Goal: Task Accomplishment & Management: Complete application form

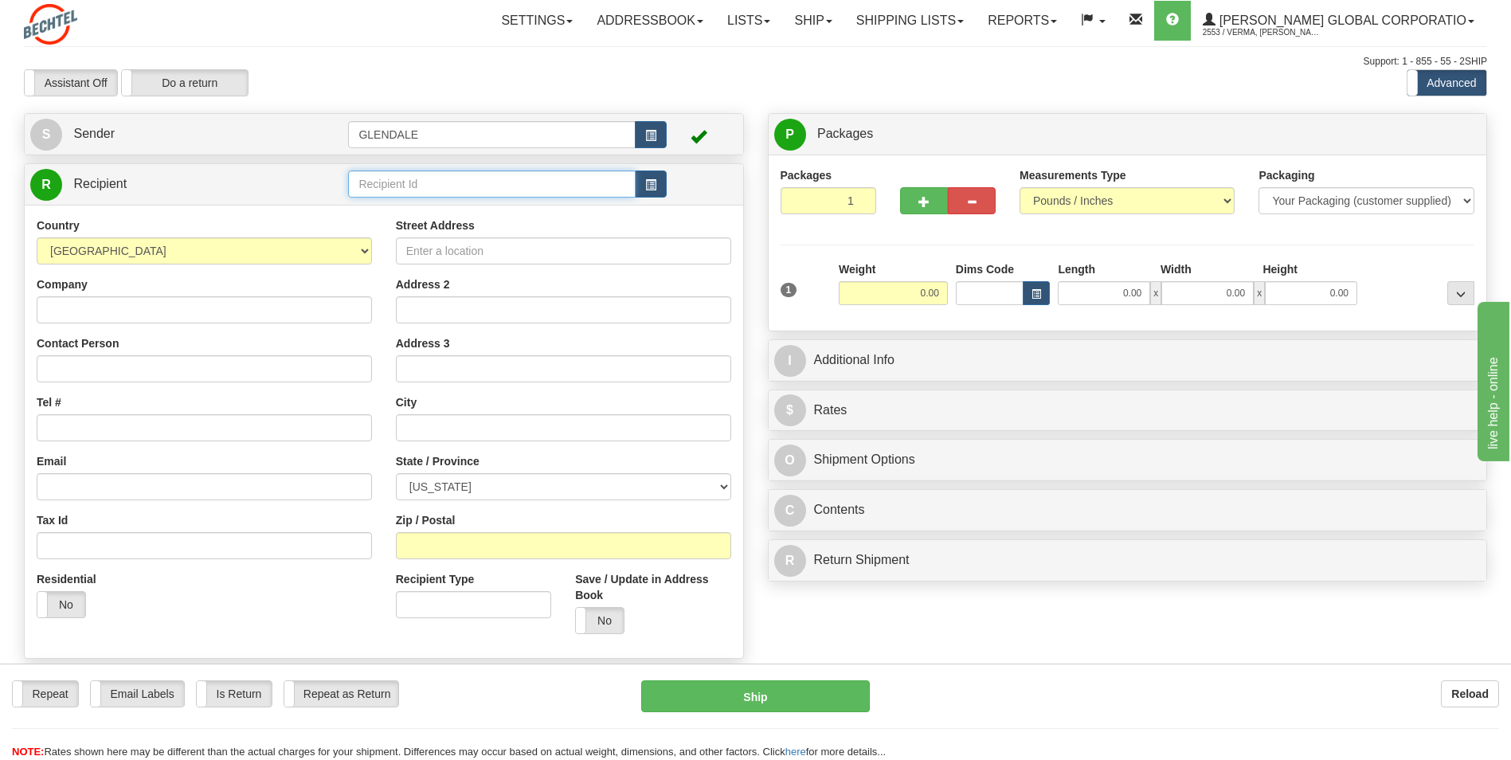
click at [393, 190] on input "text" at bounding box center [491, 183] width 287 height 27
paste input "[PERSON_NAME]"
type input "[PERSON_NAME]"
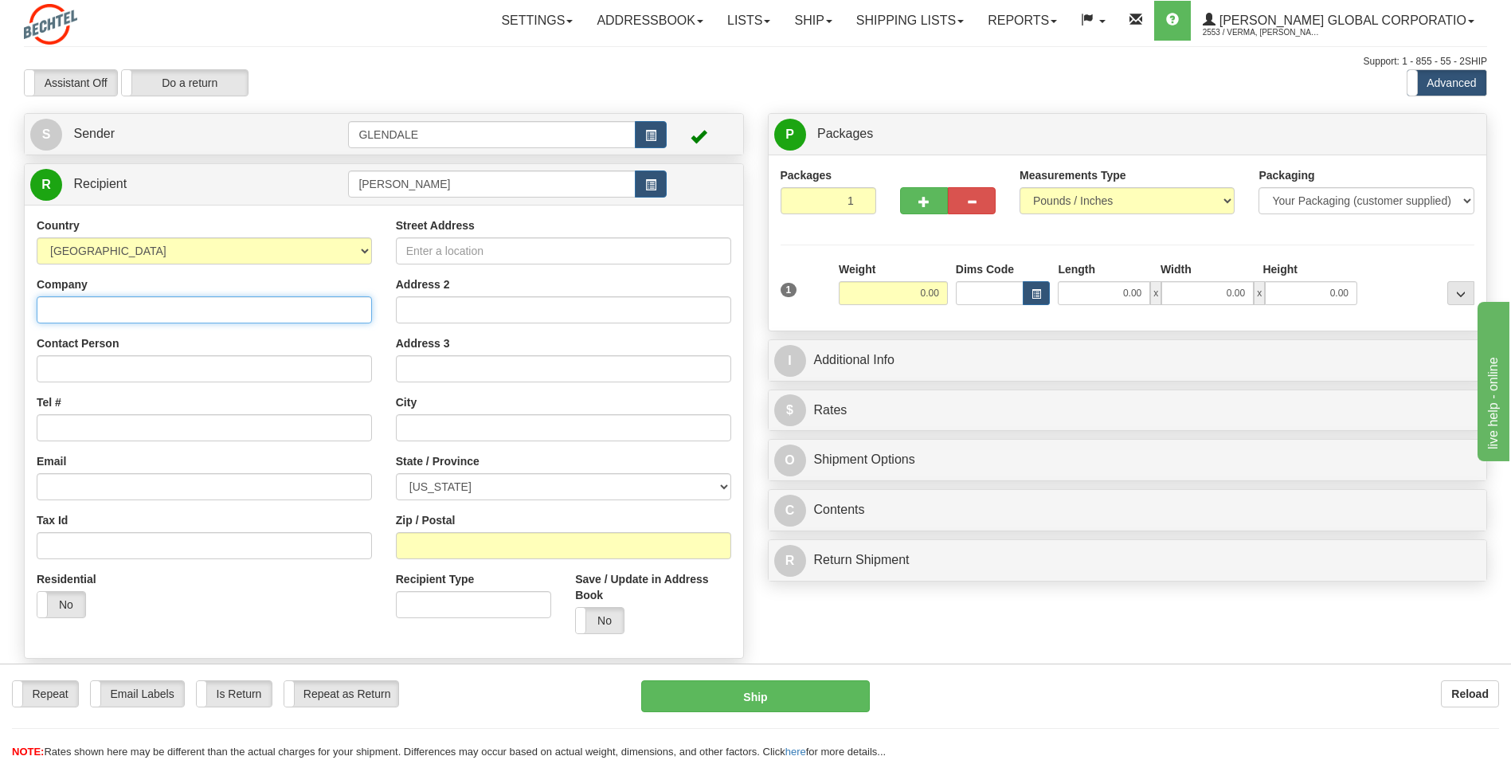
click at [279, 299] on div "Country [GEOGRAPHIC_DATA] [GEOGRAPHIC_DATA] [GEOGRAPHIC_DATA] [GEOGRAPHIC_DATA]…" at bounding box center [384, 431] width 718 height 453
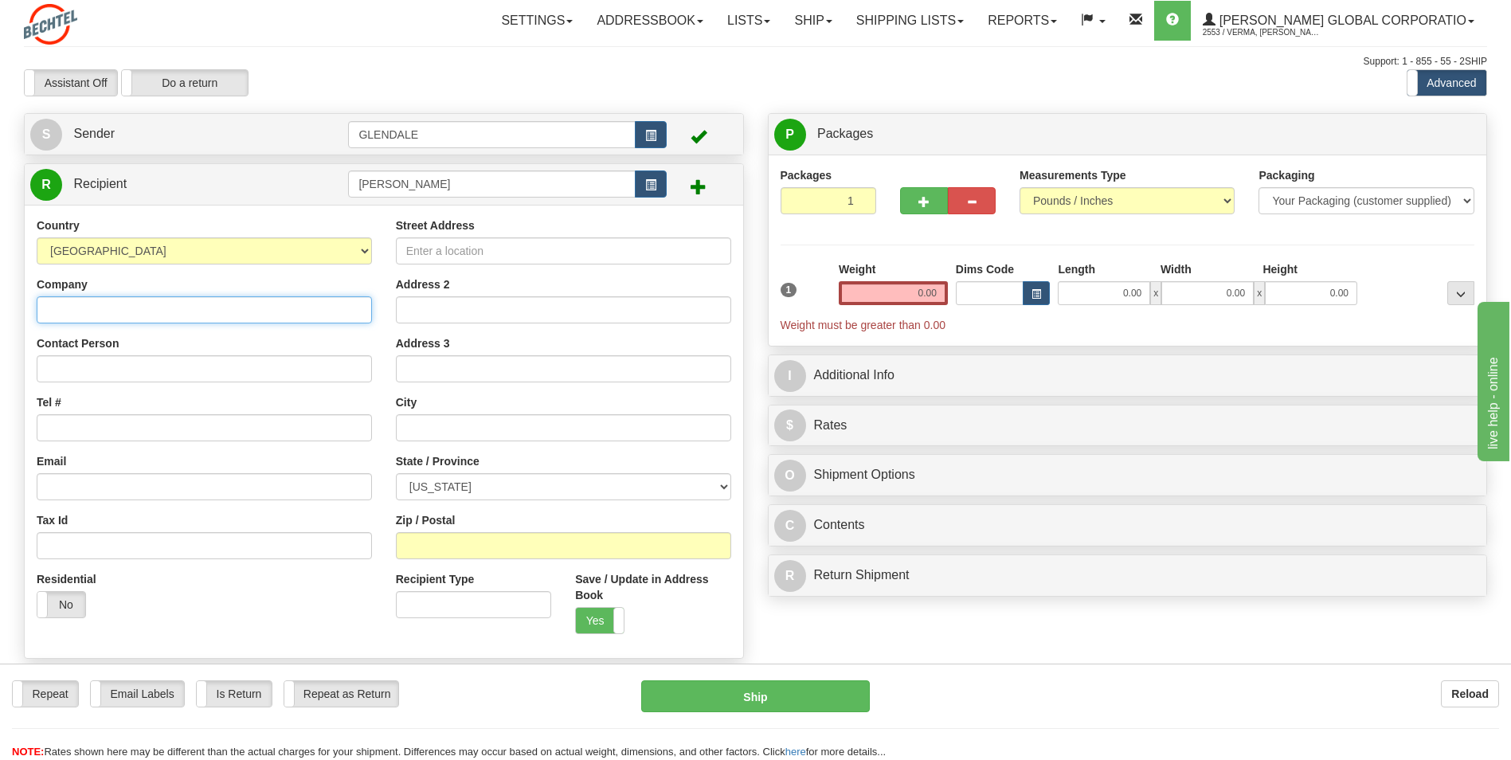
paste input "[GEOGRAPHIC_DATA]"
type input "[GEOGRAPHIC_DATA]"
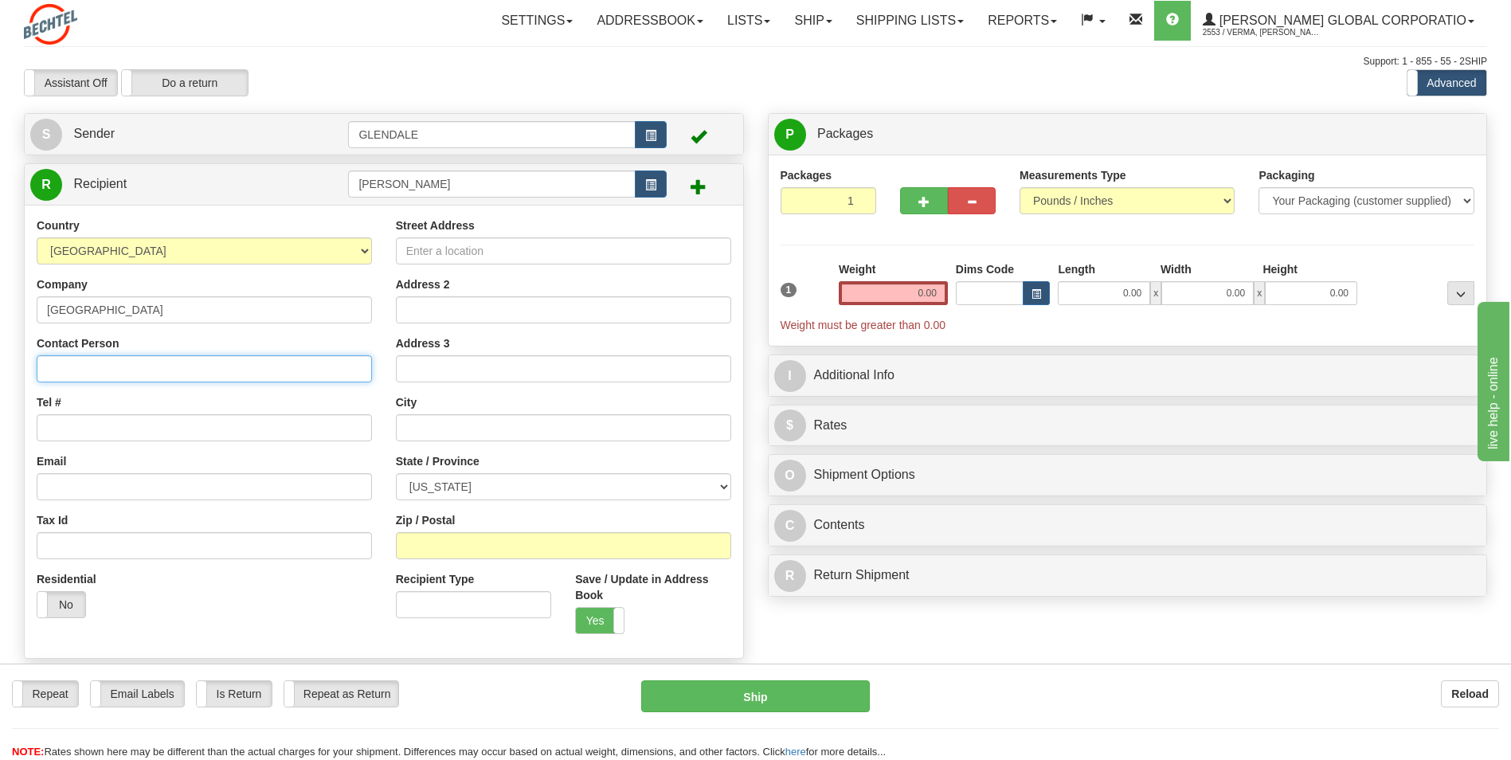
click at [214, 361] on input "Contact Person" at bounding box center [204, 368] width 335 height 27
paste input "[PERSON_NAME]"
type input "[PERSON_NAME]"
click at [166, 424] on input "Tel #" at bounding box center [204, 427] width 335 height 27
paste input "[PHONE_NUMBER]"
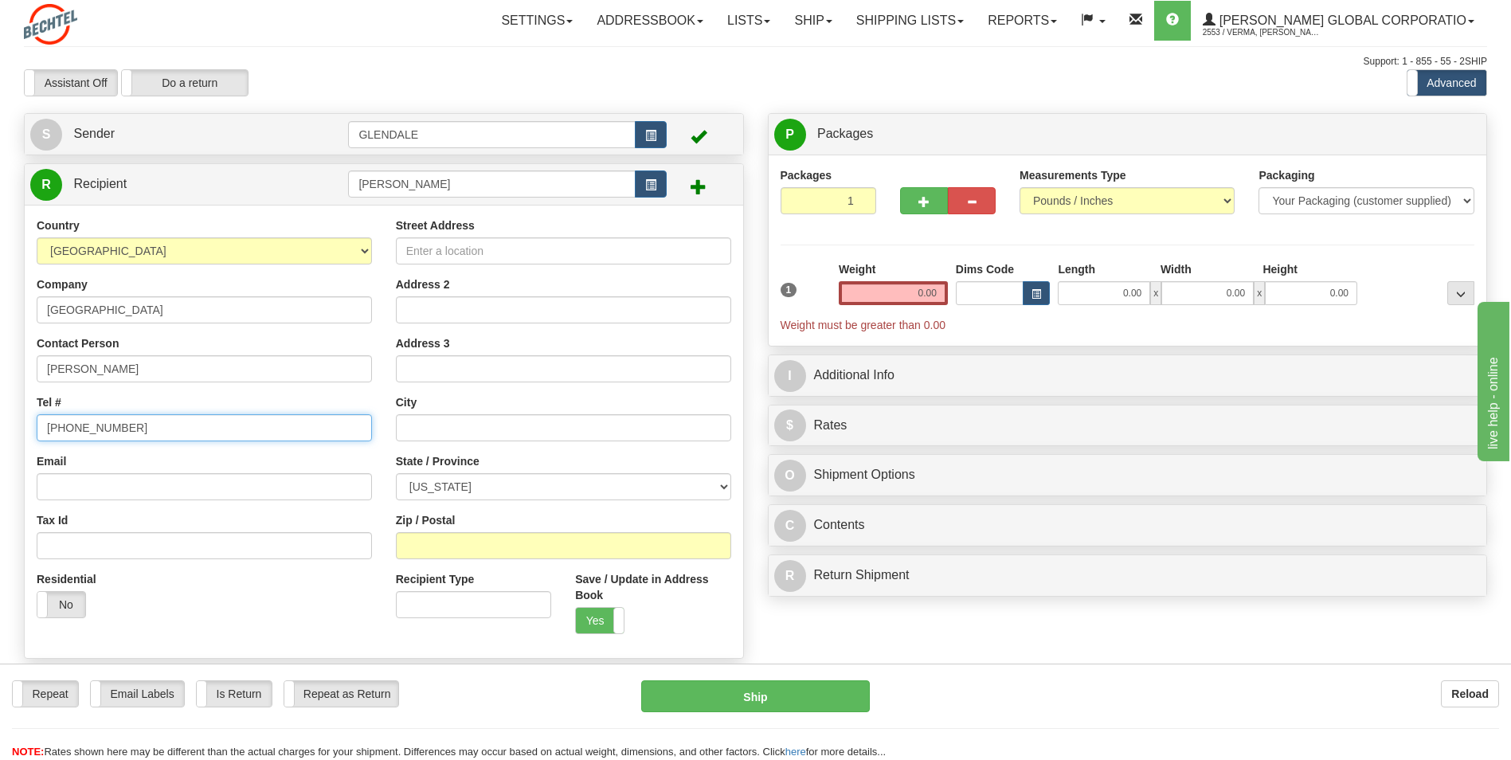
type input "[PHONE_NUMBER]"
click at [223, 481] on input "Email" at bounding box center [204, 486] width 335 height 27
paste input "[EMAIL_ADDRESS][PERSON_NAME][DOMAIN_NAME]"
type input "[EMAIL_ADDRESS][PERSON_NAME][DOMAIN_NAME]"
click at [191, 424] on input "[PHONE_NUMBER]" at bounding box center [204, 427] width 335 height 27
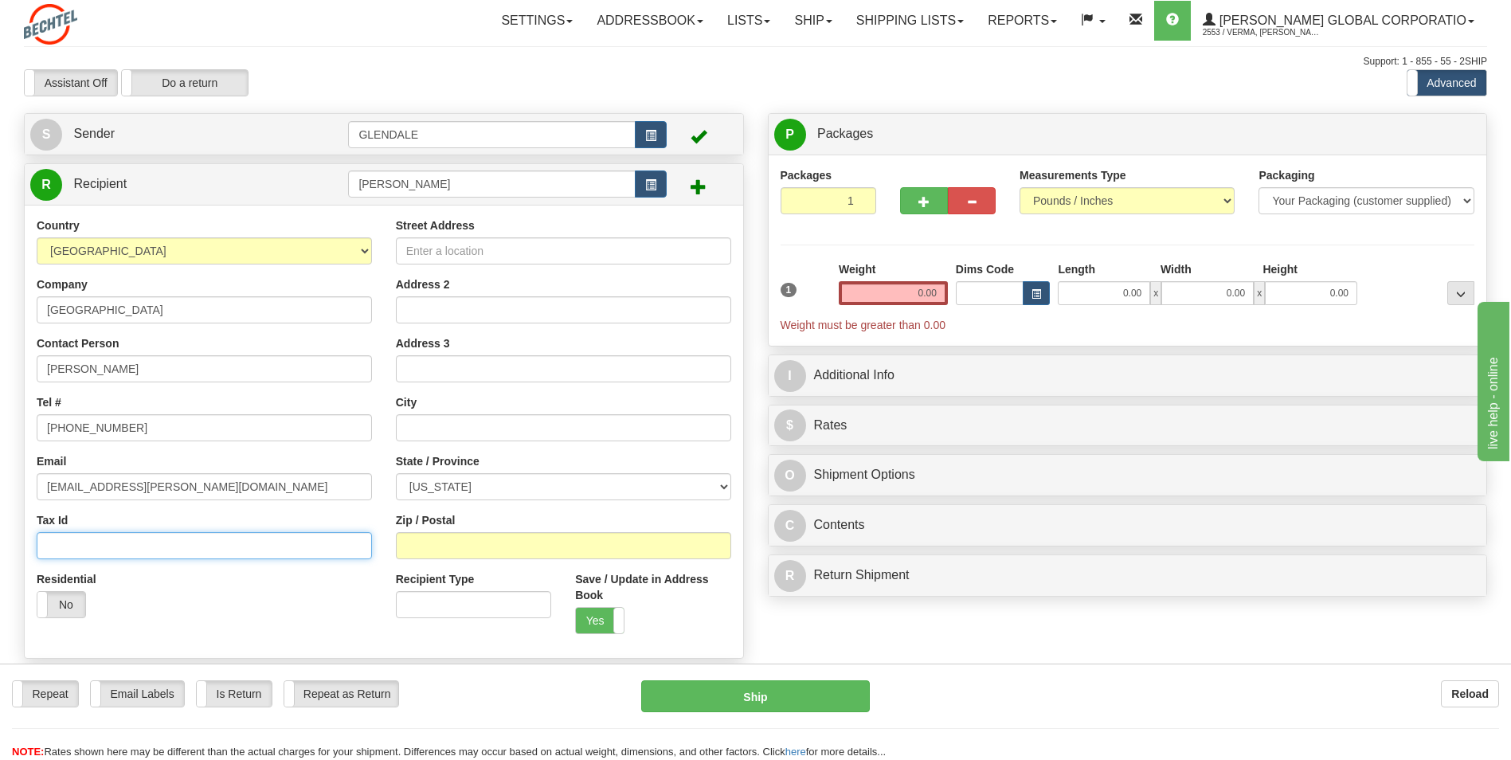
click at [265, 545] on input "Tax Id" at bounding box center [204, 545] width 335 height 27
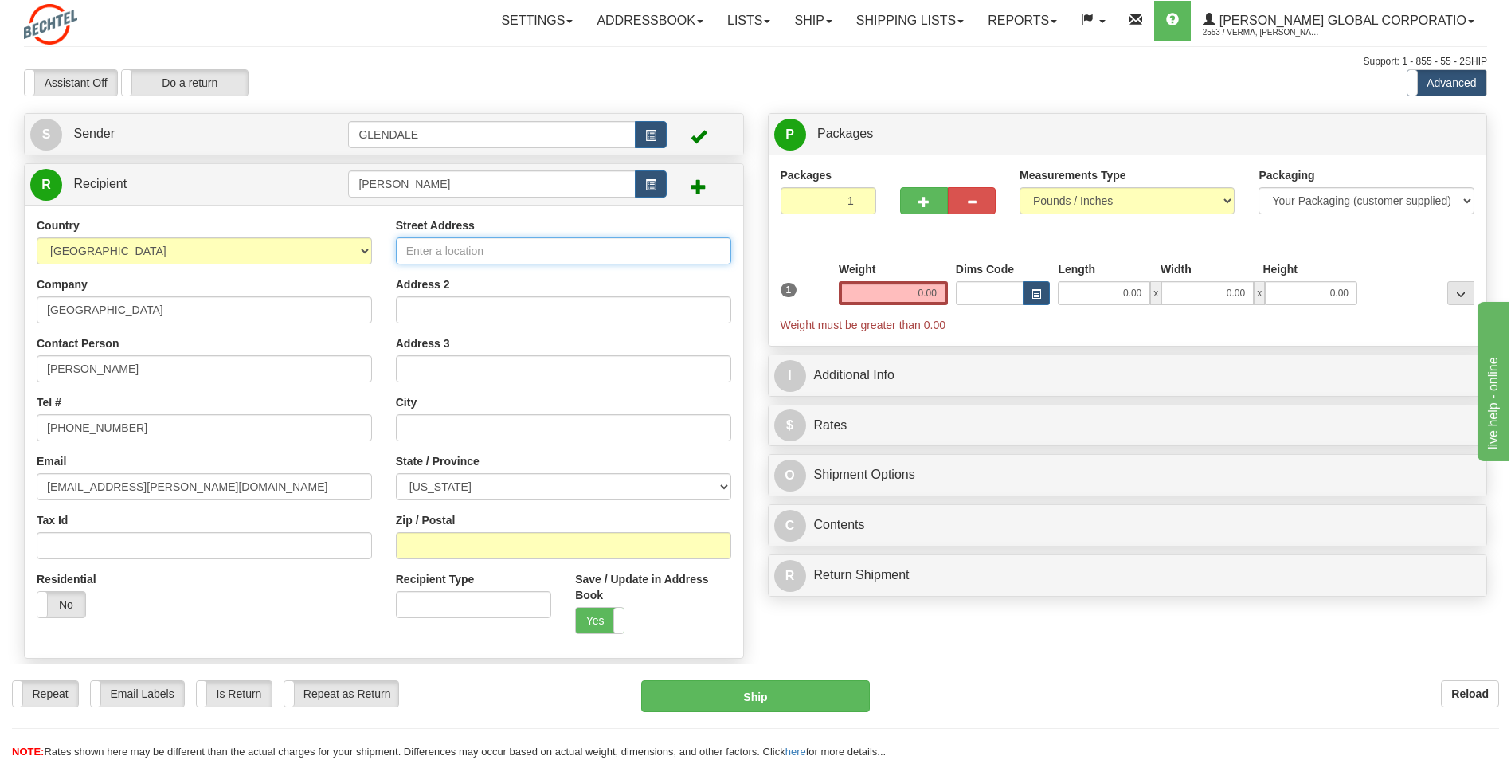
click at [458, 252] on input "Street Address" at bounding box center [563, 250] width 335 height 27
paste input "[STREET_ADDRESS]"
type input "[STREET_ADDRESS]"
click at [543, 301] on input "Address 2" at bounding box center [563, 309] width 335 height 27
paste input "Port [PERSON_NAME]"
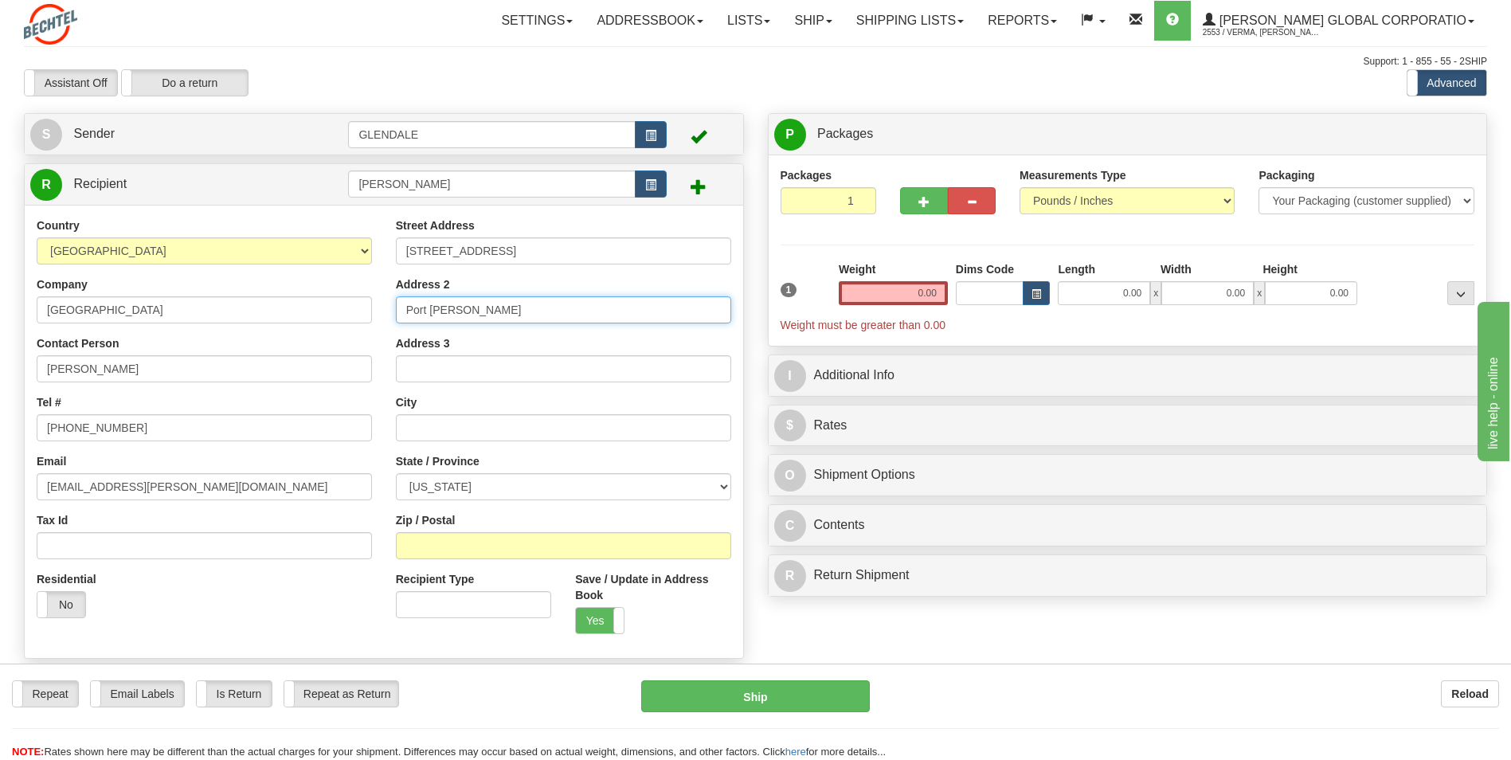
type input "Port [PERSON_NAME]"
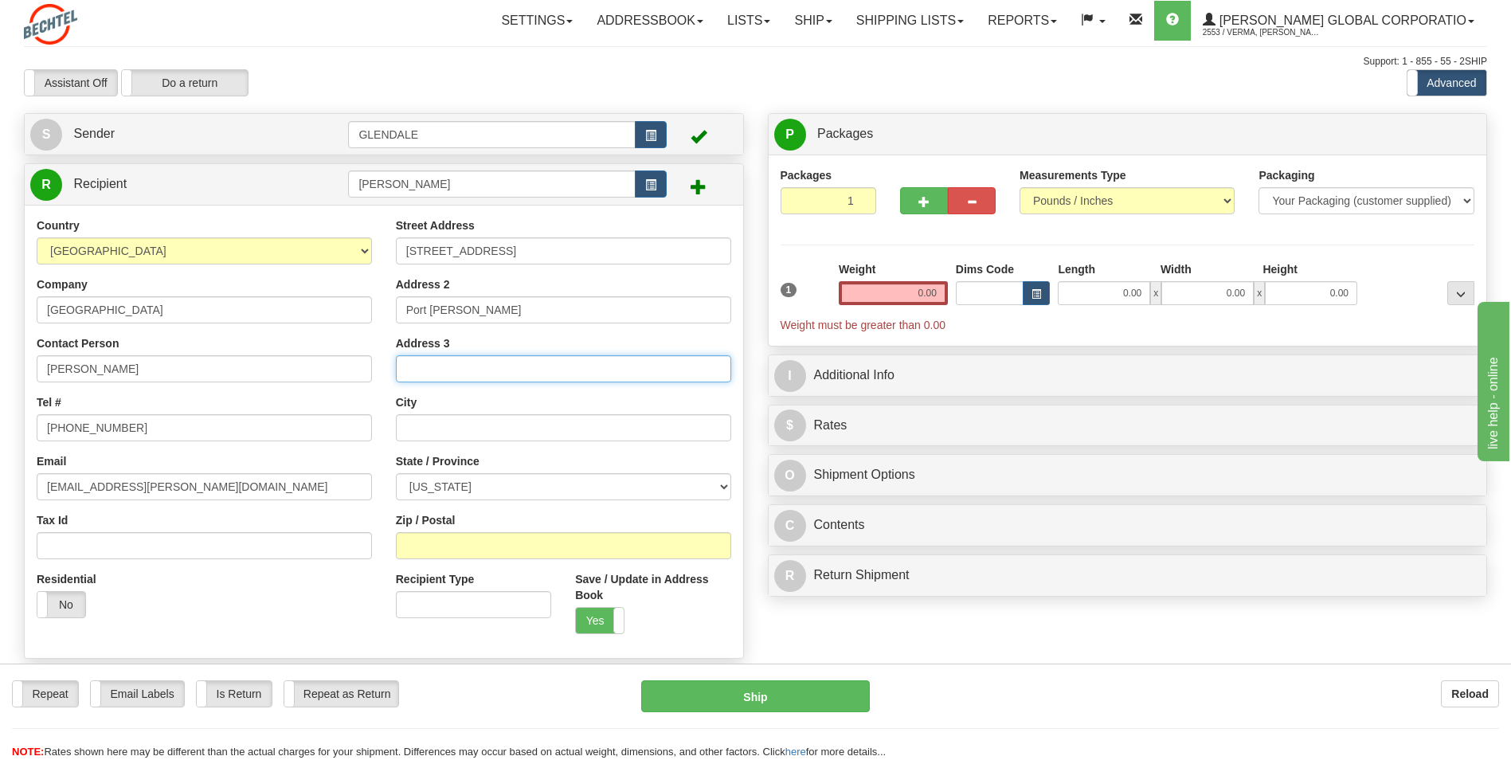
click at [440, 365] on input "Address 3" at bounding box center [563, 368] width 335 height 27
click at [436, 427] on input "text" at bounding box center [563, 427] width 335 height 27
type input "t"
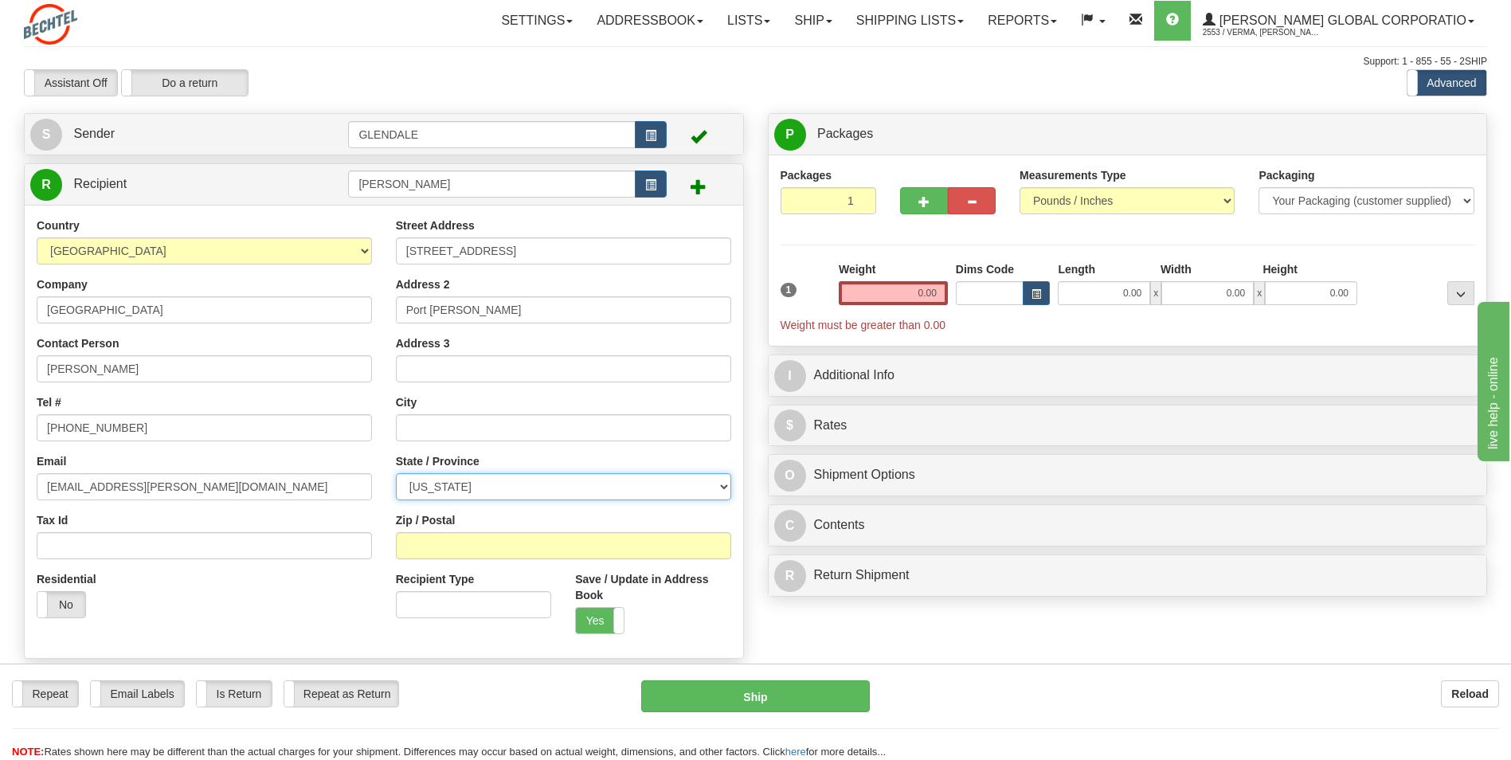
click at [438, 484] on select "[US_STATE] [US_STATE] [US_STATE] [US_STATE] Armed Forces America Armed Forces E…" at bounding box center [563, 486] width 335 height 27
select select "[GEOGRAPHIC_DATA]"
click at [396, 473] on select "[US_STATE] [US_STATE] [US_STATE] [US_STATE] Armed Forces America Armed Forces E…" at bounding box center [563, 486] width 335 height 27
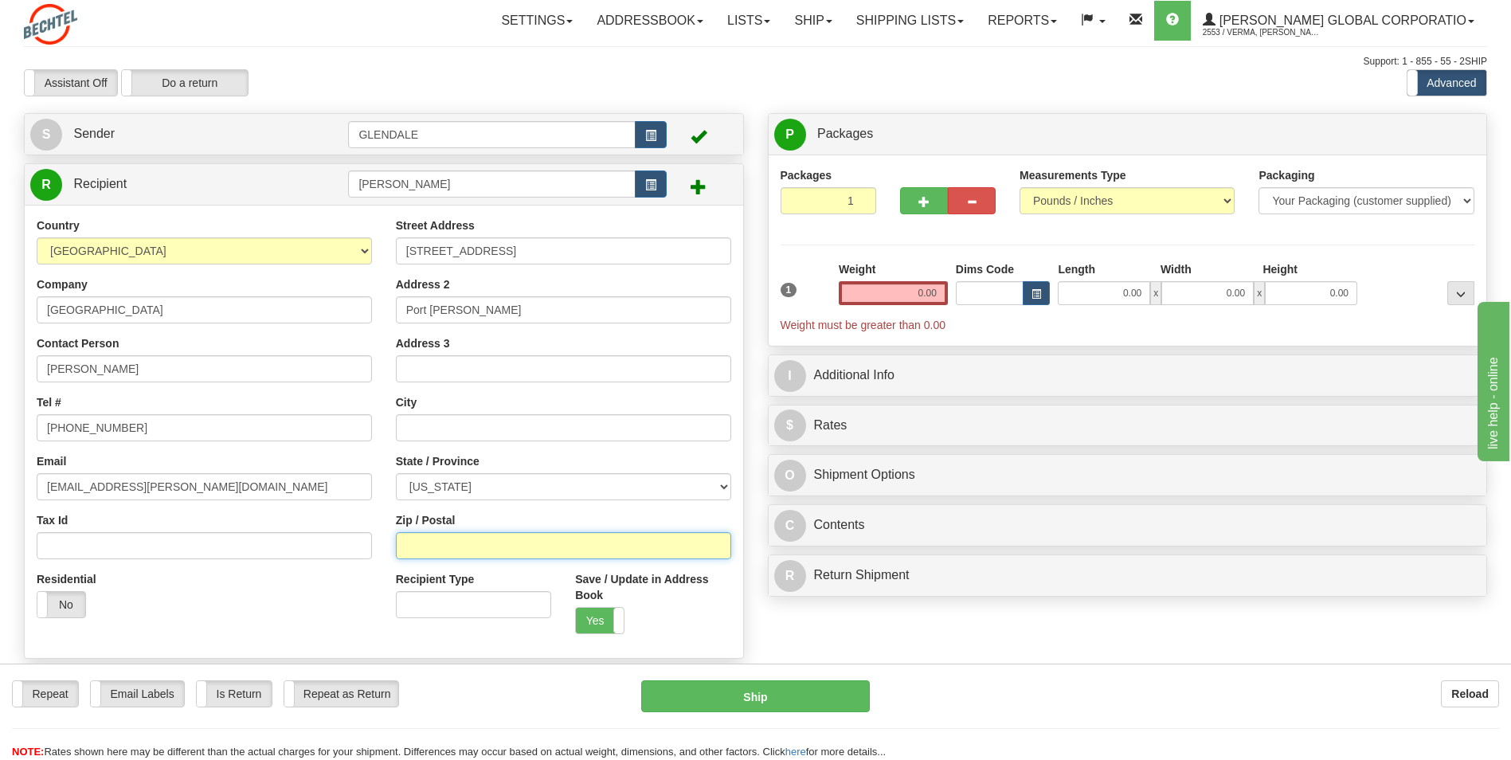
click at [501, 547] on input "Zip / Postal" at bounding box center [563, 545] width 335 height 27
paste input "77642"
type input "77642"
click at [471, 517] on div "Zip / Postal 77642" at bounding box center [563, 535] width 335 height 47
click at [356, 560] on div "Country [GEOGRAPHIC_DATA] [GEOGRAPHIC_DATA] [GEOGRAPHIC_DATA] [GEOGRAPHIC_DATA]…" at bounding box center [204, 423] width 359 height 412
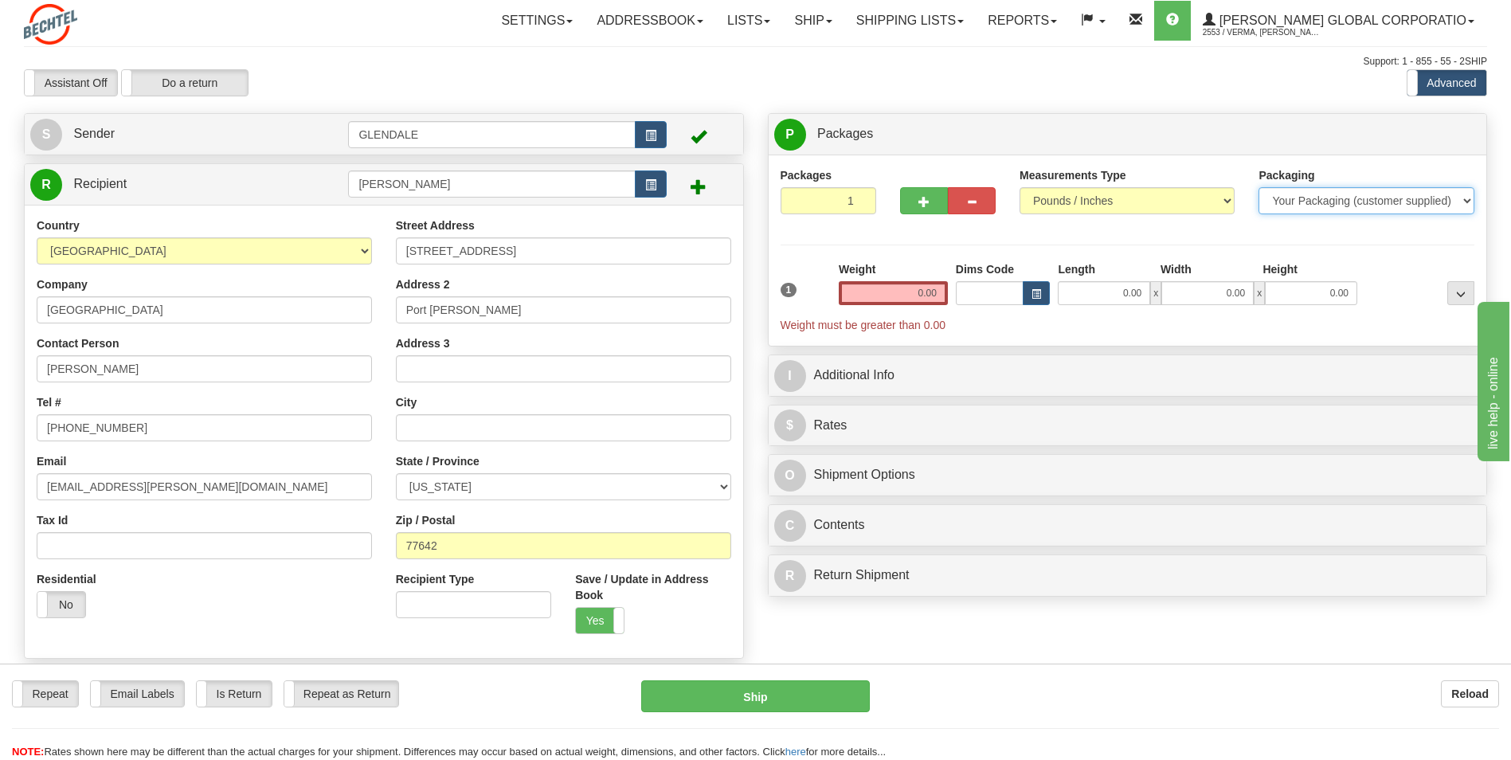
click at [1278, 201] on select "Your Packaging (customer supplied) Envelope (carrier supplied) Pack (carrier su…" at bounding box center [1365, 200] width 215 height 27
select select "2"
click at [1258, 187] on select "Your Packaging (customer supplied) Envelope (carrier supplied) Pack (carrier su…" at bounding box center [1365, 200] width 215 height 27
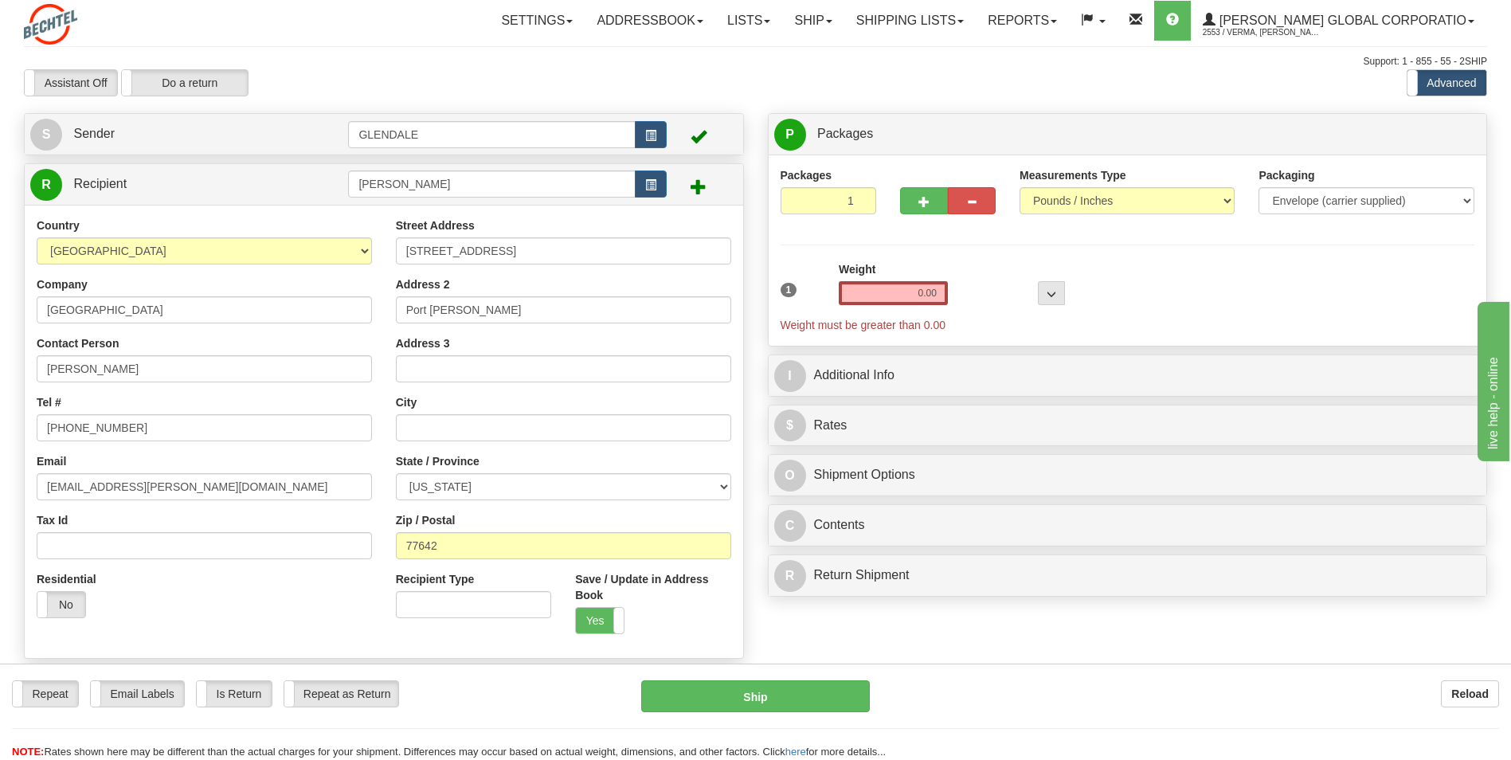
click at [1135, 273] on div "1 Weight 0.00 Dims Code 0 x" at bounding box center [1127, 297] width 702 height 72
drag, startPoint x: 916, startPoint y: 291, endPoint x: 945, endPoint y: 291, distance: 29.5
click at [945, 291] on input "0.00" at bounding box center [892, 293] width 109 height 24
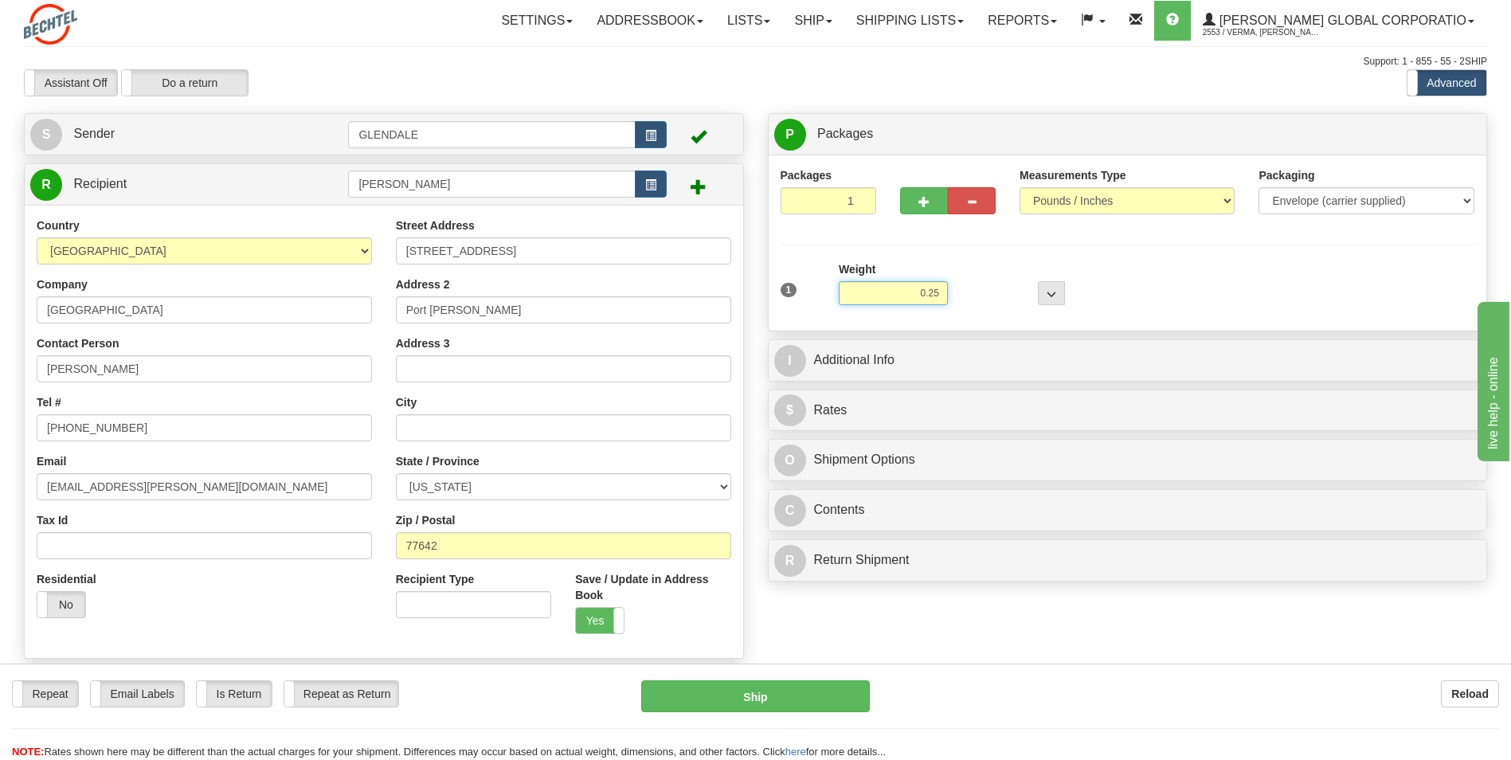
type input "0.25"
click at [952, 267] on div at bounding box center [1010, 283] width 117 height 44
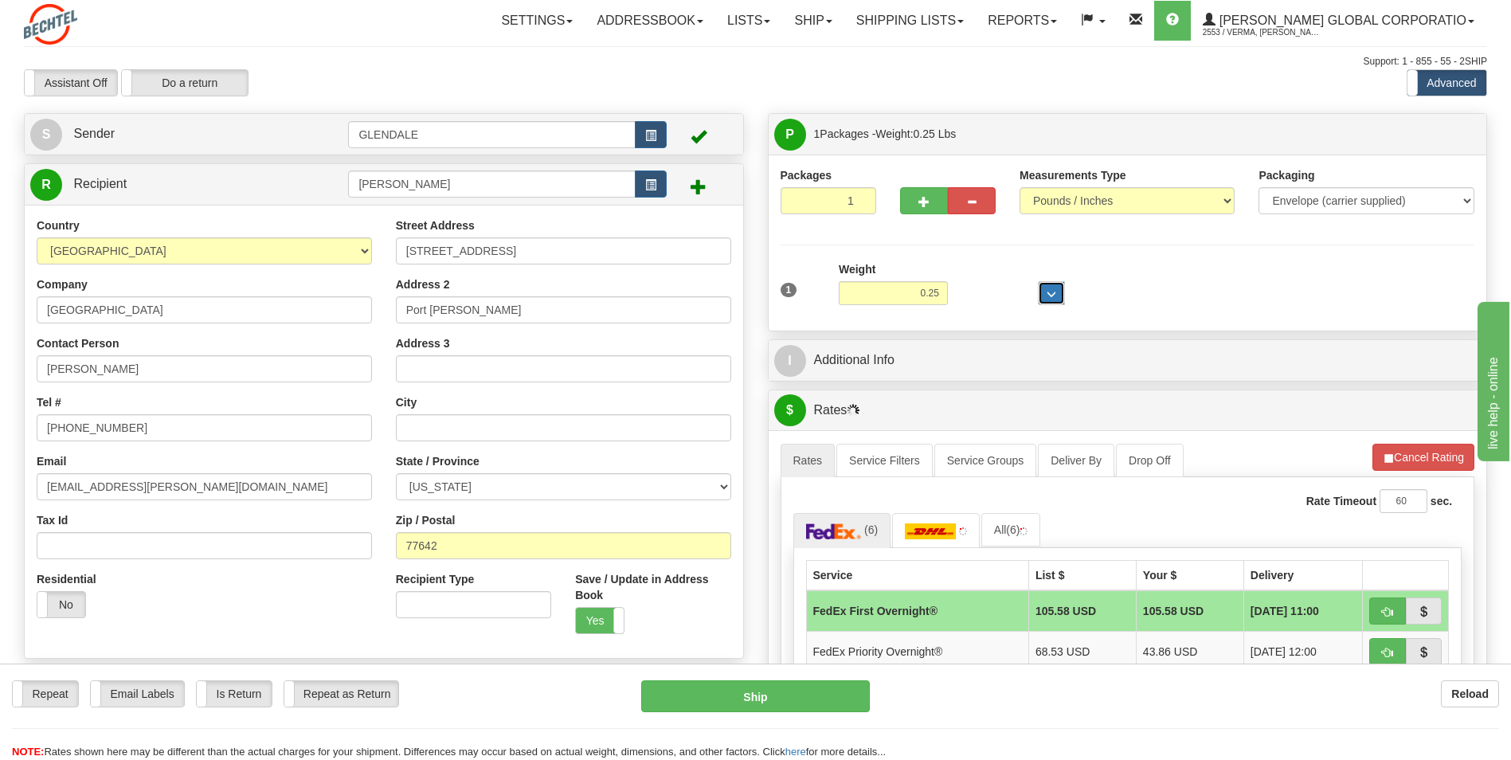
click at [1042, 291] on button "..." at bounding box center [1051, 293] width 27 height 24
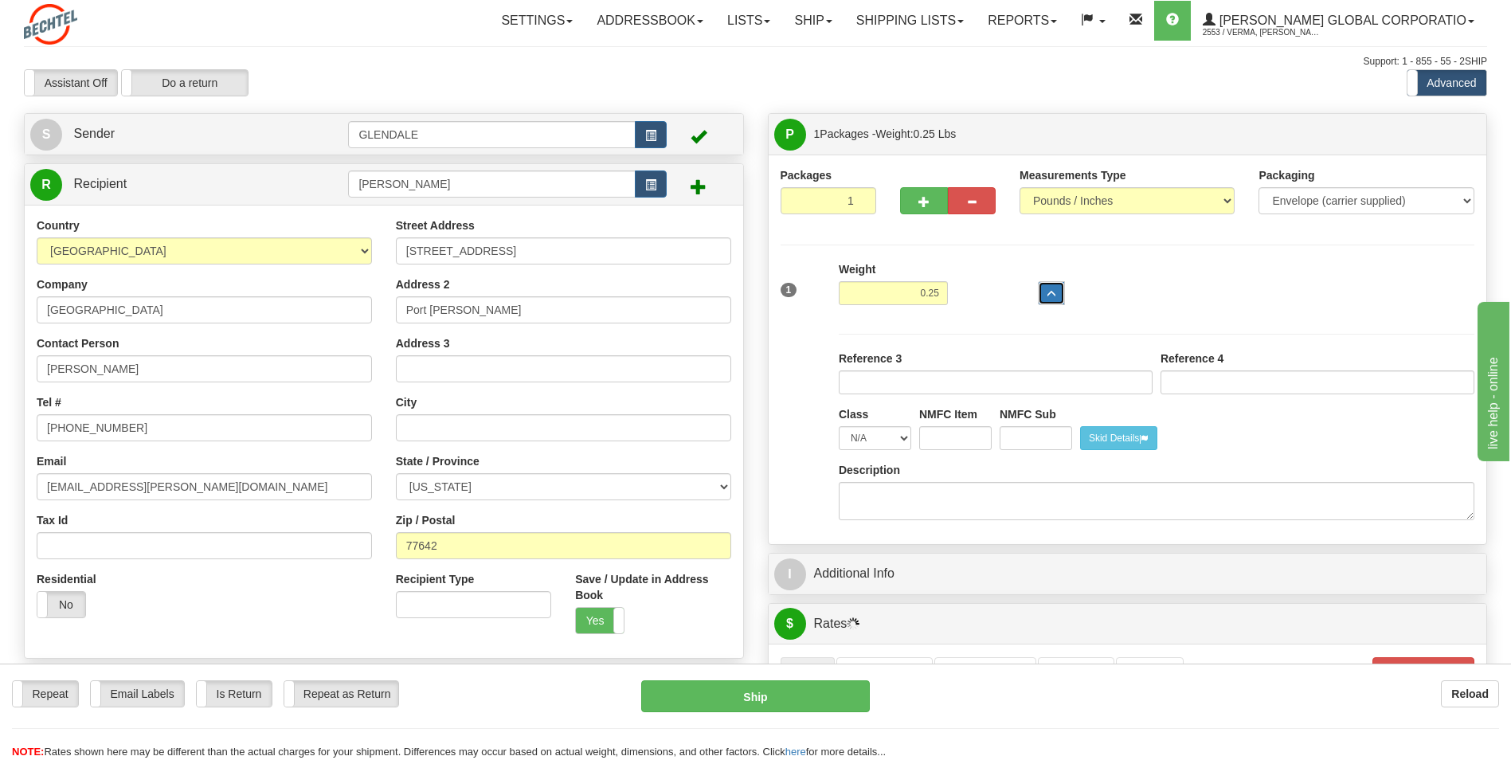
click at [1049, 287] on button "..." at bounding box center [1051, 293] width 27 height 24
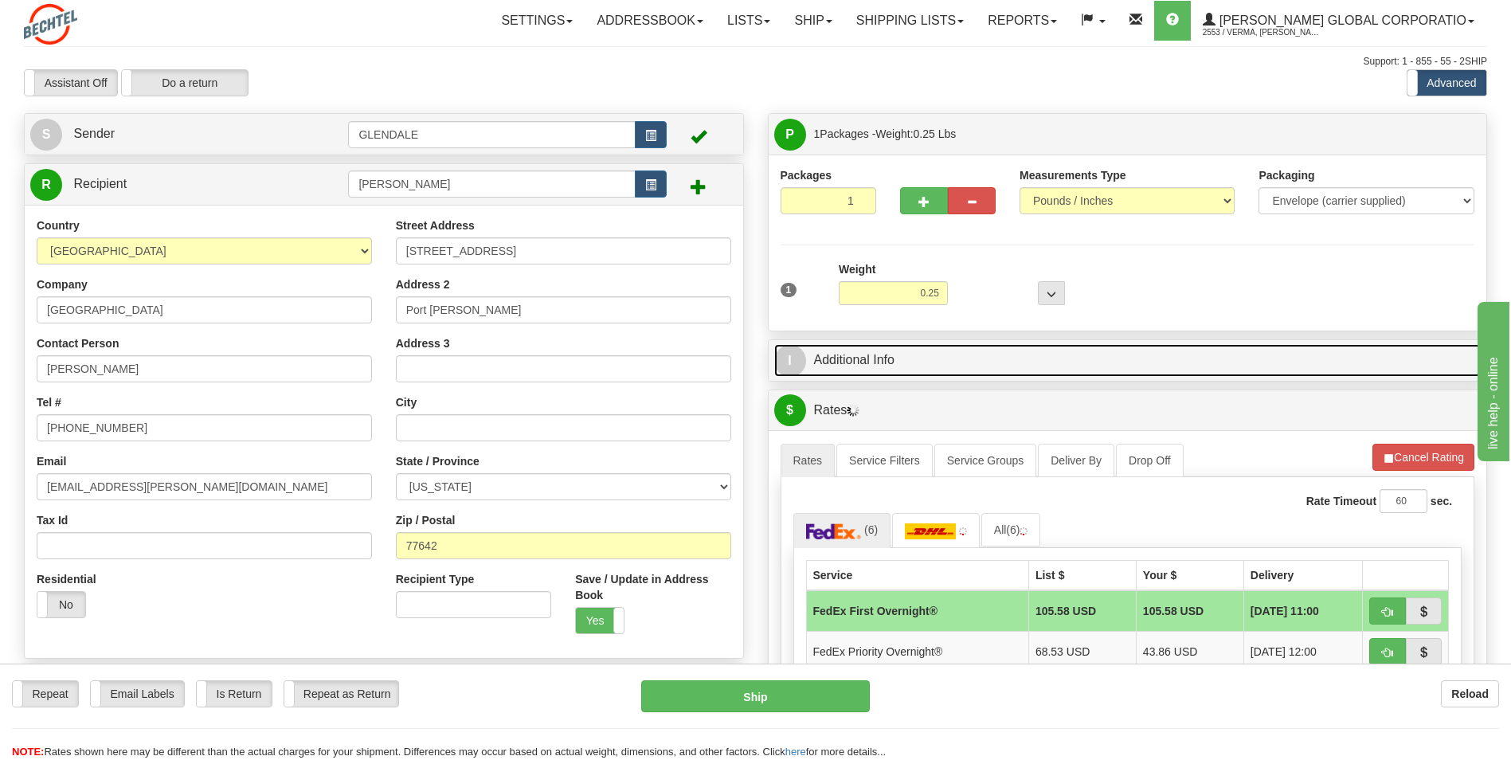
click at [952, 348] on link "I Additional Info" at bounding box center [1127, 360] width 707 height 33
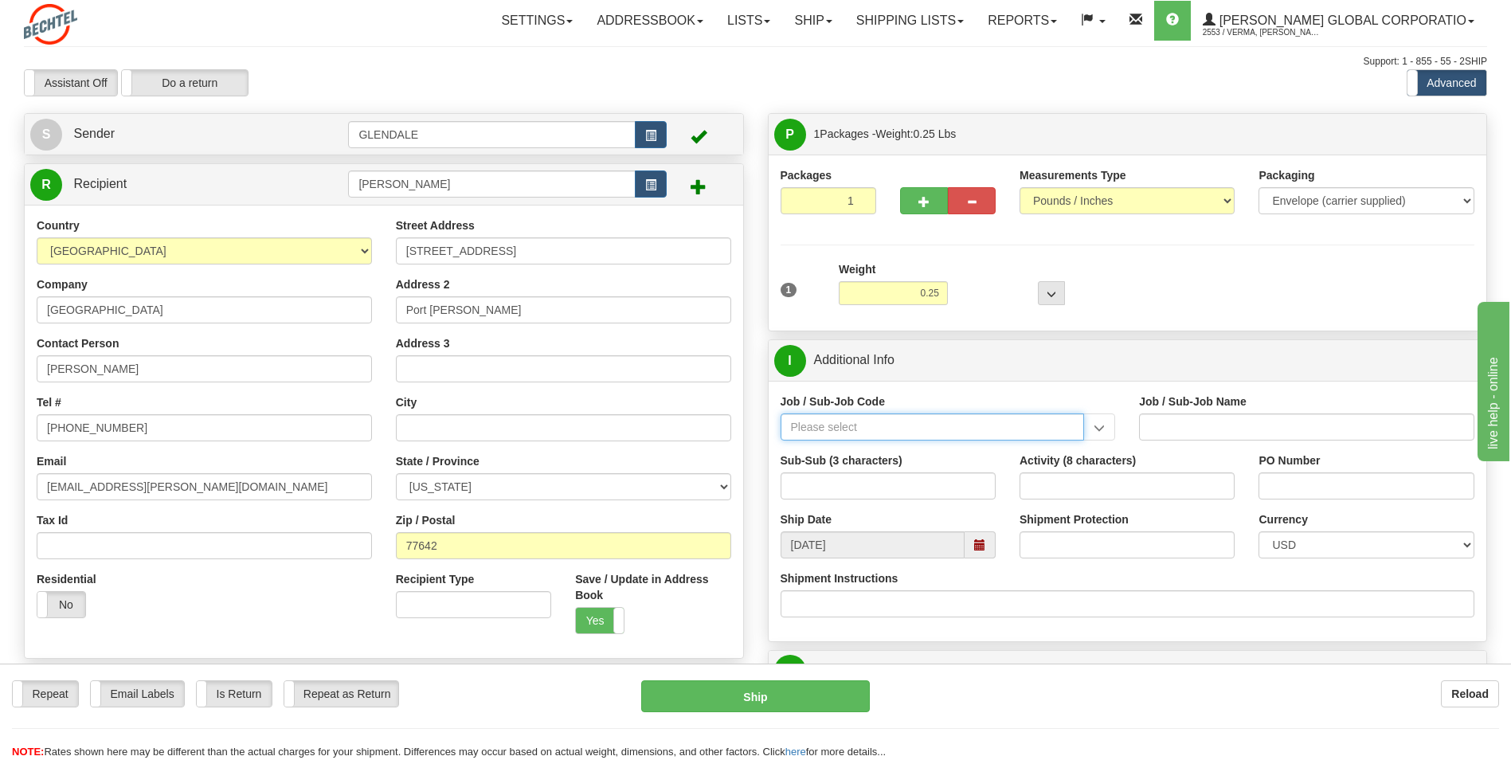
click at [889, 432] on input "Job / Sub-Job Code" at bounding box center [932, 426] width 304 height 27
paste input "26196-250"
type input "26196-250"
click at [869, 390] on div "Job / Sub-Job Code 26196-250 Job / Sub-Job Name Sub-Sub (3 characters) Activity…" at bounding box center [1127, 511] width 718 height 260
click at [867, 418] on input "Job / Sub-Job Code" at bounding box center [932, 426] width 304 height 27
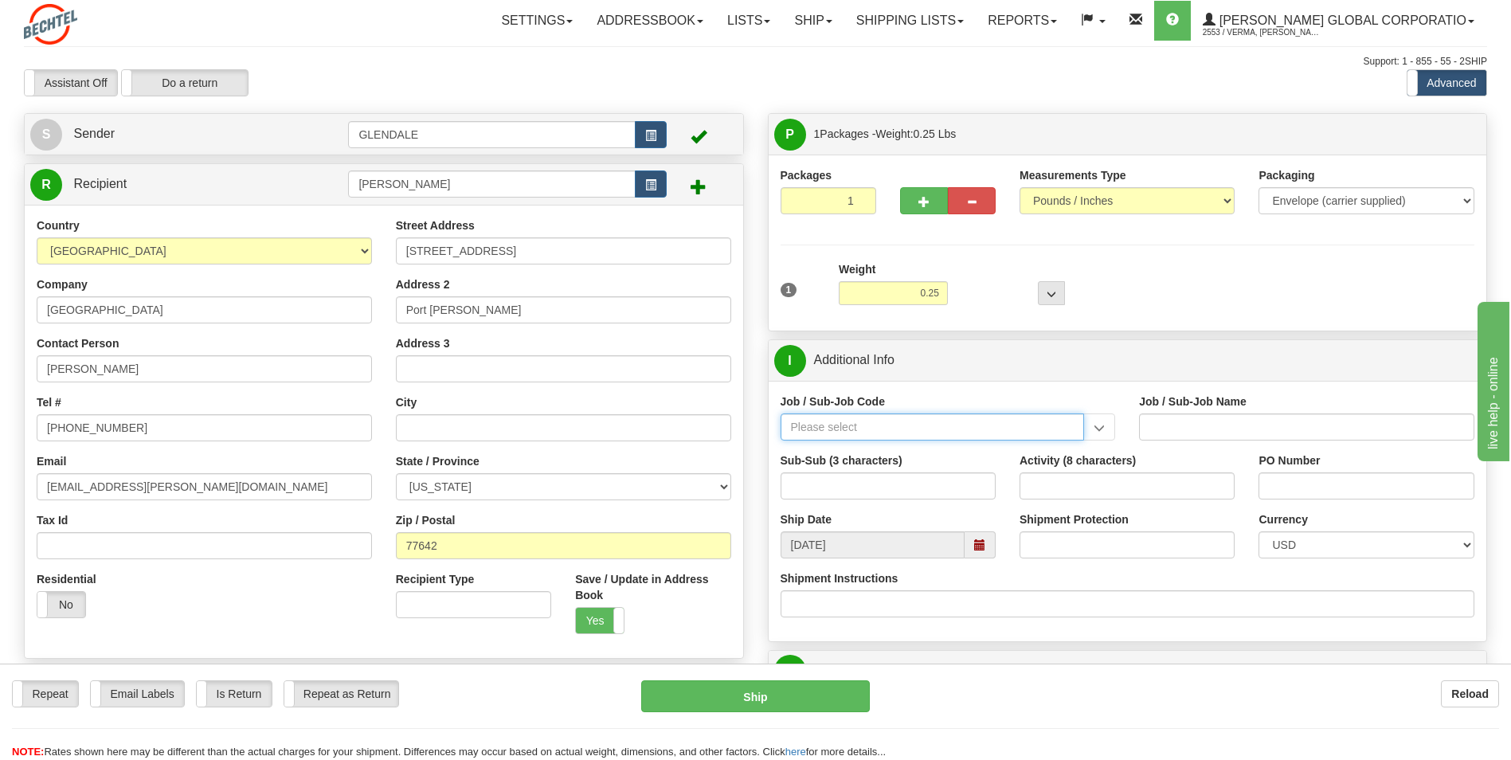
paste input "26196-250"
type input "26196-250"
click at [850, 454] on div "26196-250" at bounding box center [928, 452] width 288 height 18
type input "PORT [PERSON_NAME] LNG - FIELD MATERIAL REQUISTIONS"
type input "26196-250"
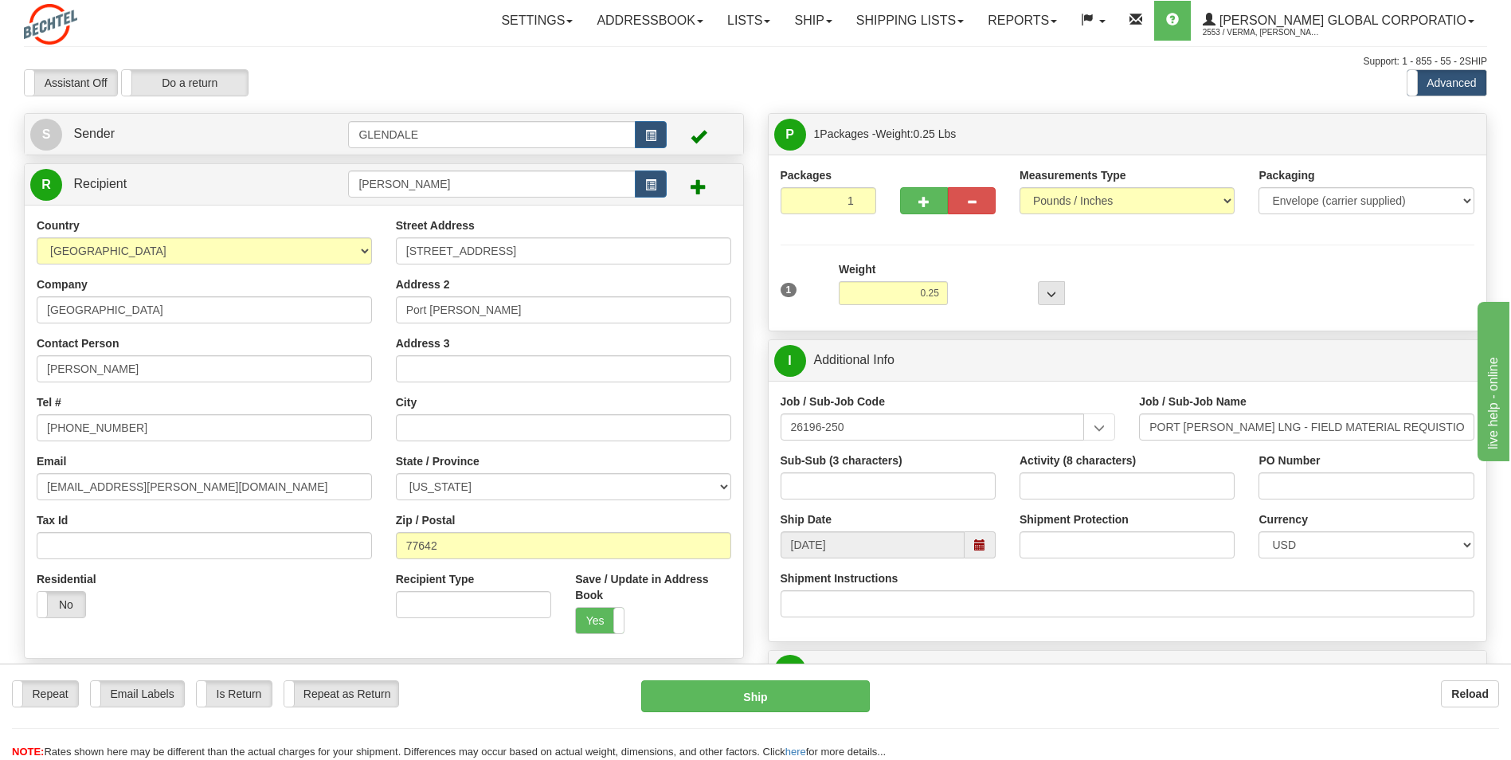
click at [889, 408] on div "Job / Sub-Job Code 26196-250 26196-250" at bounding box center [947, 416] width 335 height 47
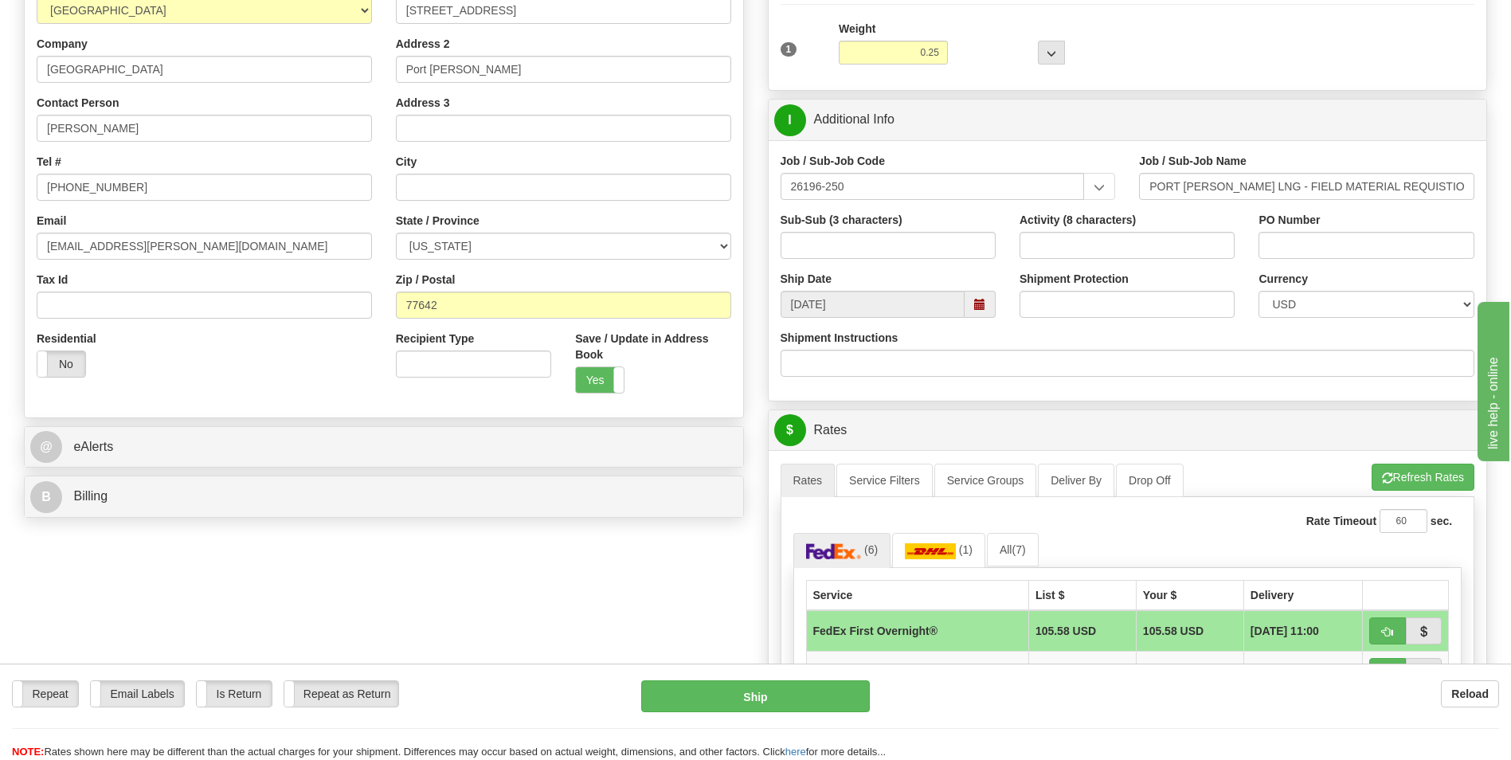
scroll to position [398, 0]
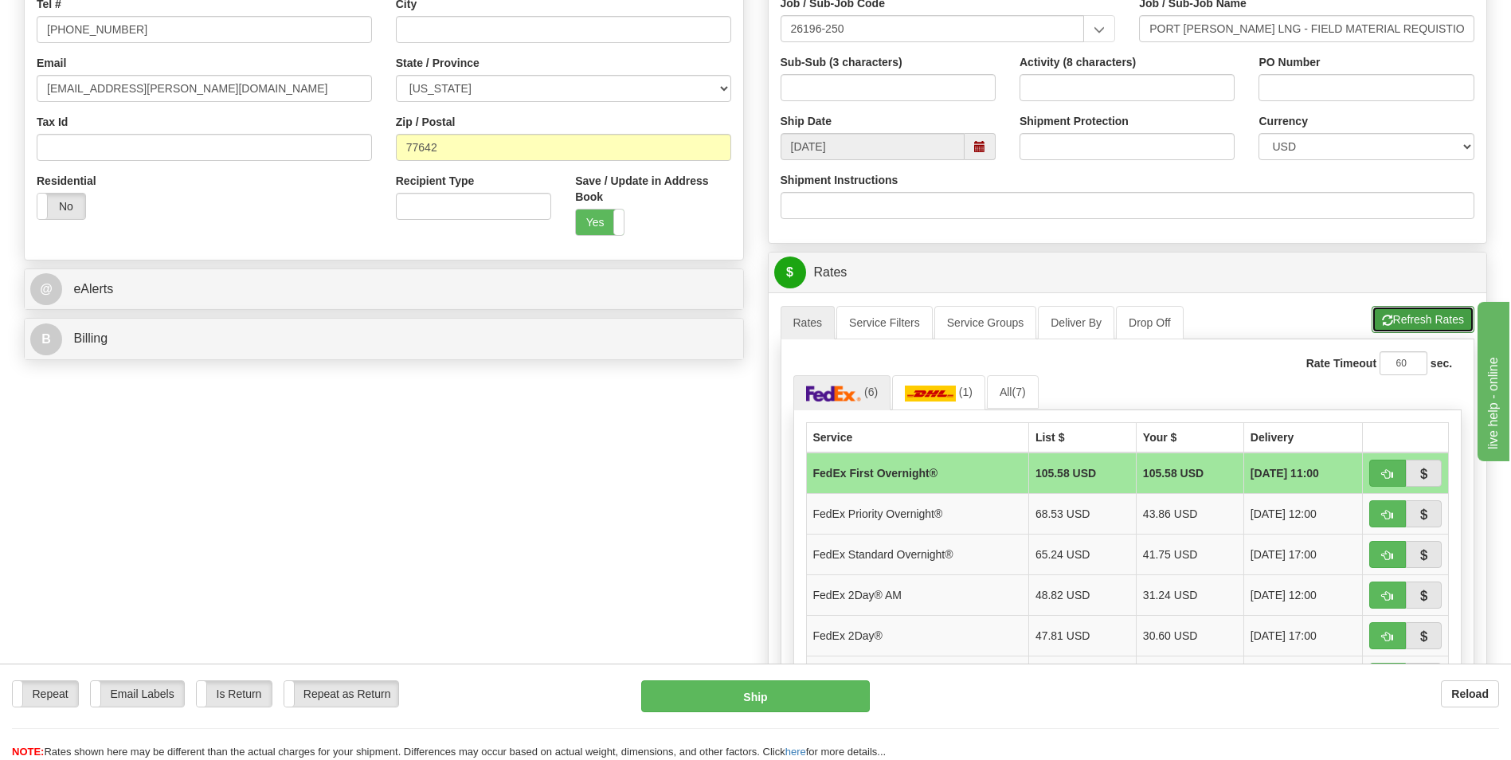
click at [1422, 324] on button "Refresh Rates" at bounding box center [1422, 319] width 103 height 27
click at [1415, 325] on button "Refresh Rates" at bounding box center [1422, 319] width 103 height 27
click at [931, 514] on td "FedEx Priority Overnight®" at bounding box center [917, 513] width 222 height 41
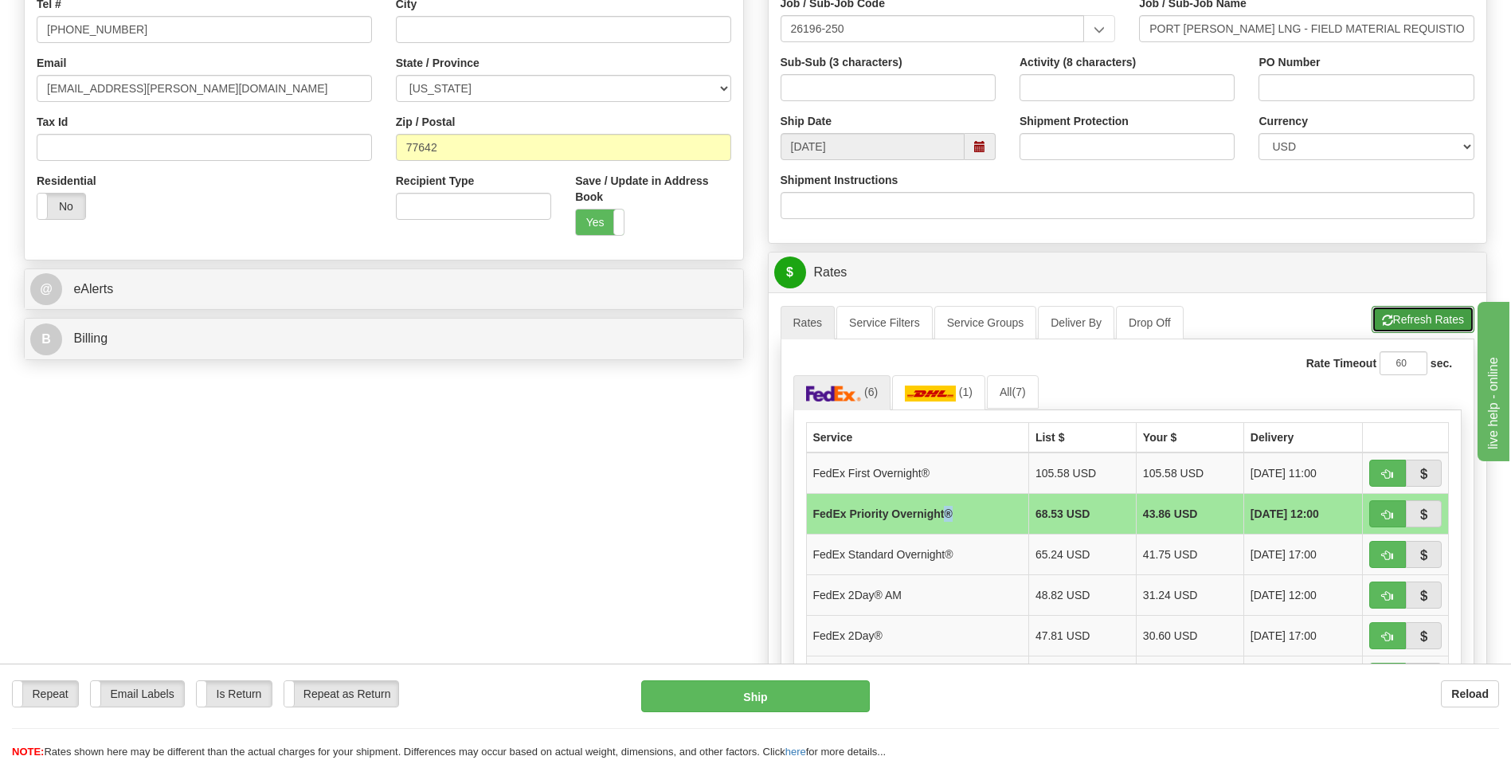
click at [1389, 331] on button "Refresh Rates" at bounding box center [1422, 319] width 103 height 27
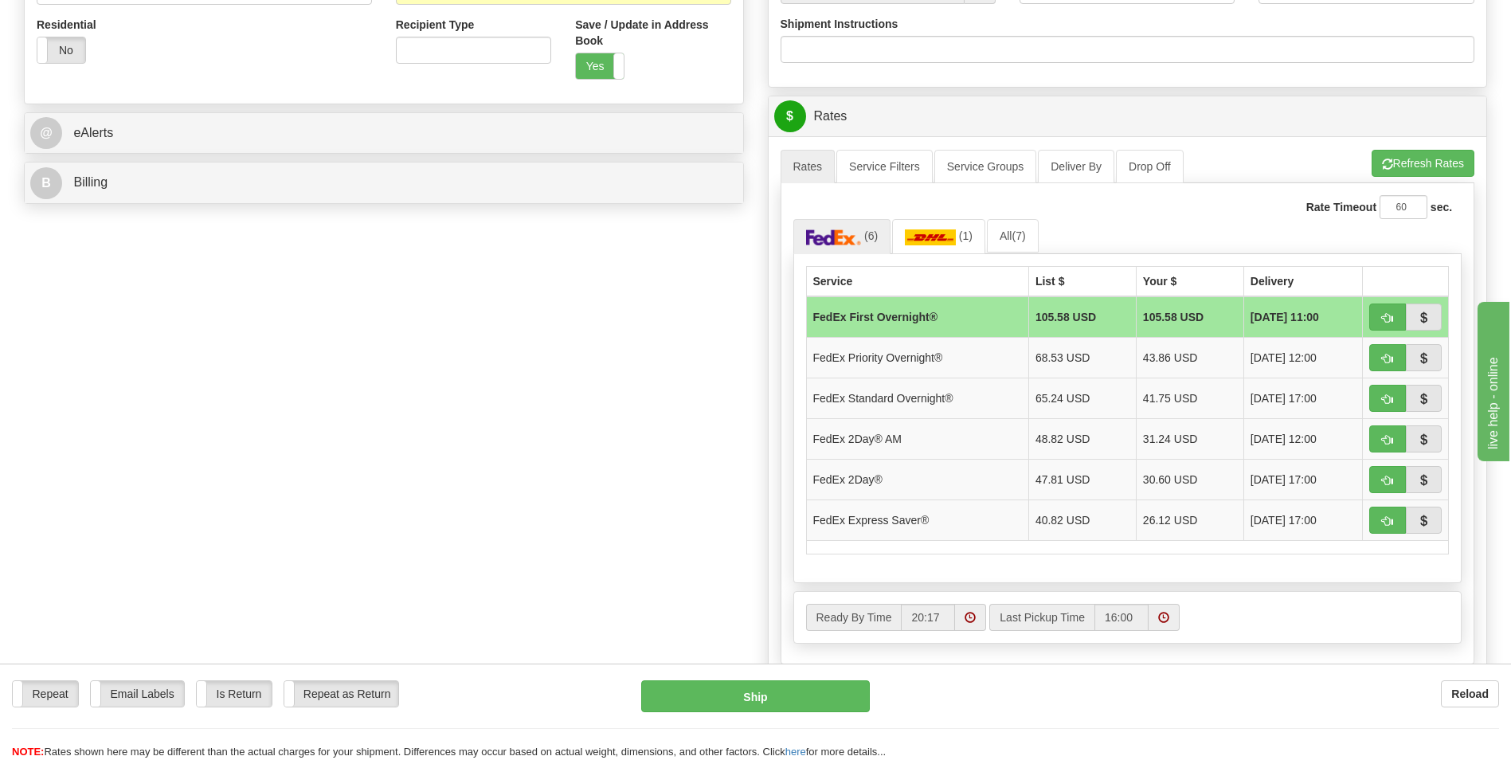
scroll to position [557, 0]
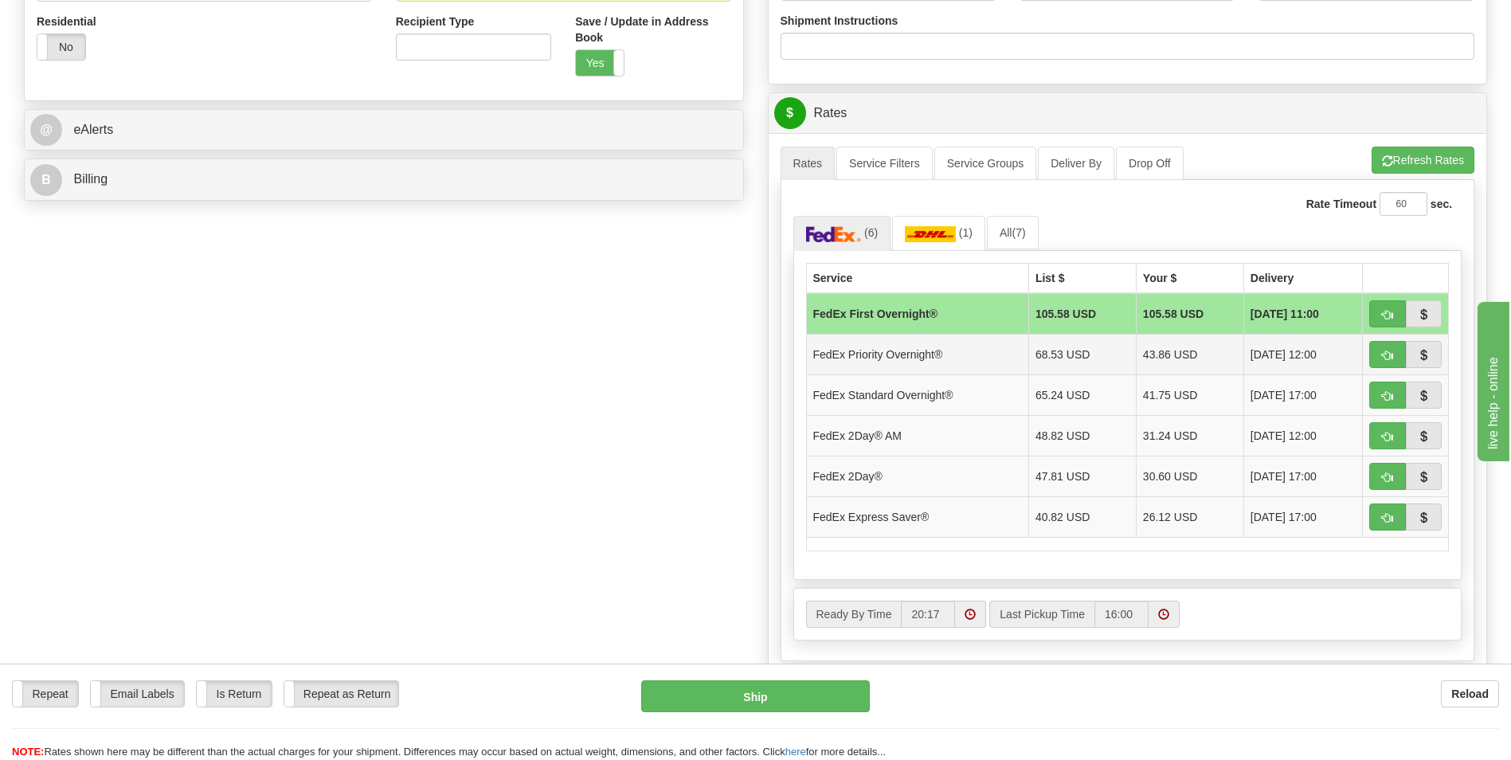
click at [978, 353] on td "FedEx Priority Overnight®" at bounding box center [917, 354] width 222 height 41
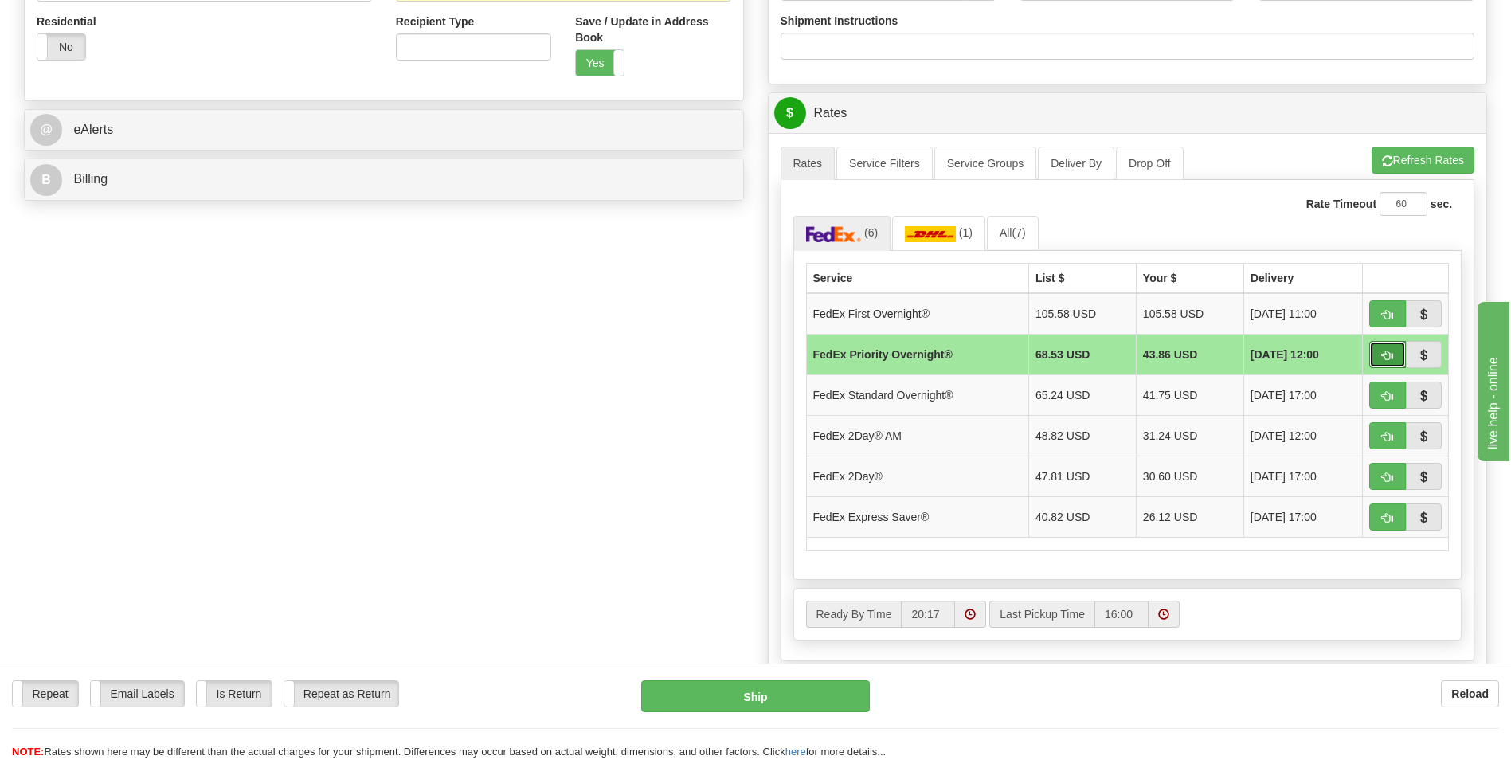
click at [1382, 357] on span "button" at bounding box center [1387, 355] width 11 height 10
type input "01"
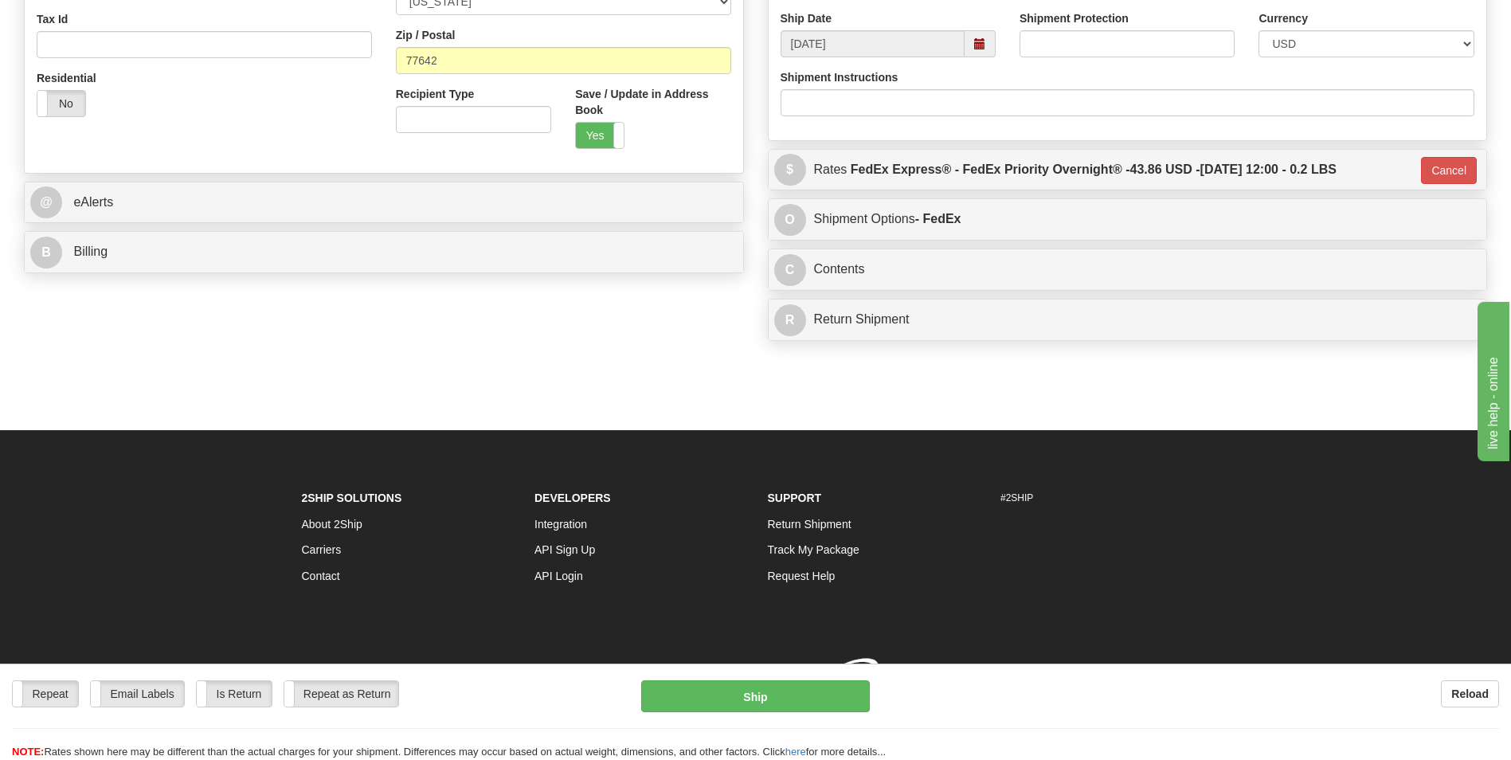
scroll to position [524, 0]
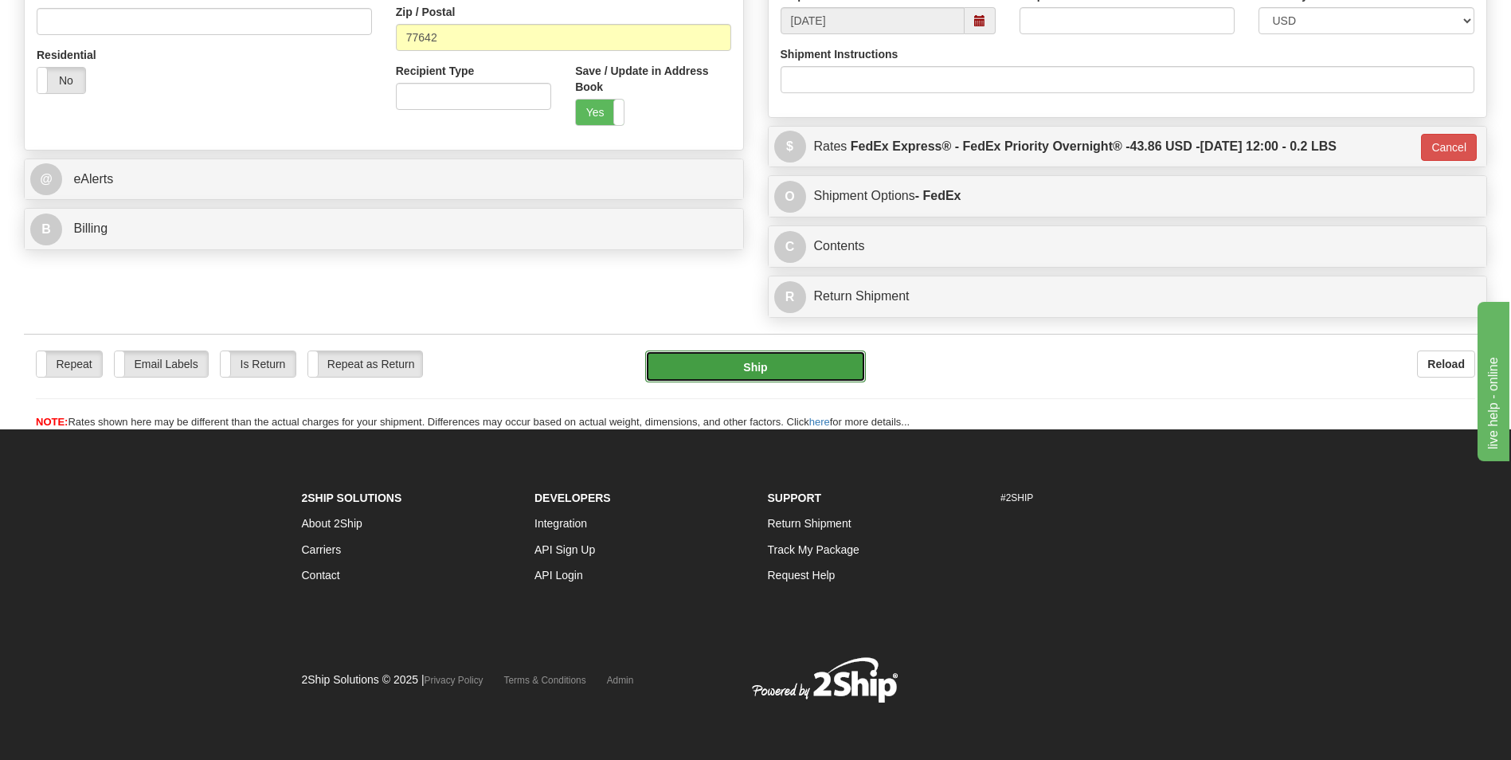
click at [783, 359] on button "Ship" at bounding box center [755, 366] width 220 height 32
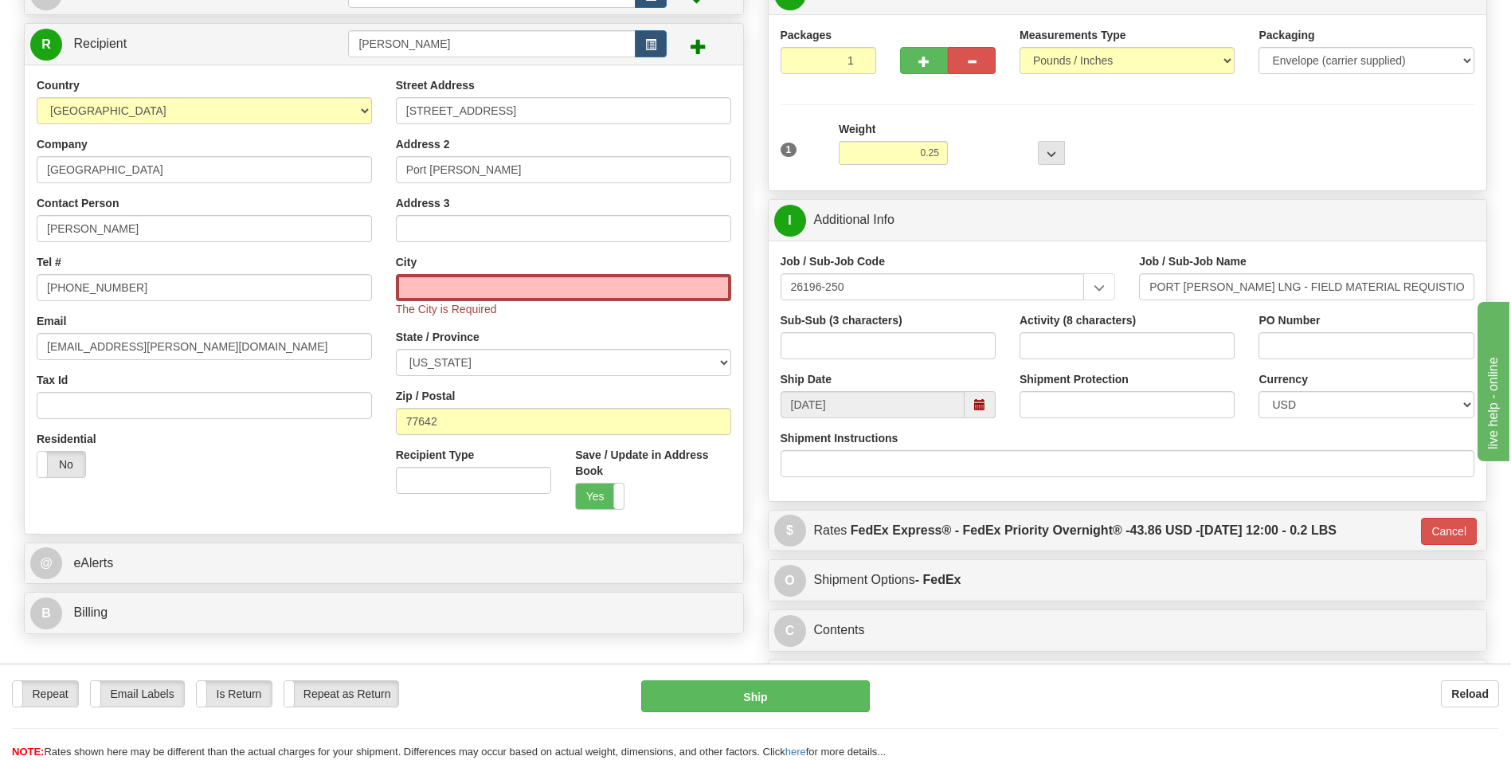
scroll to position [126, 0]
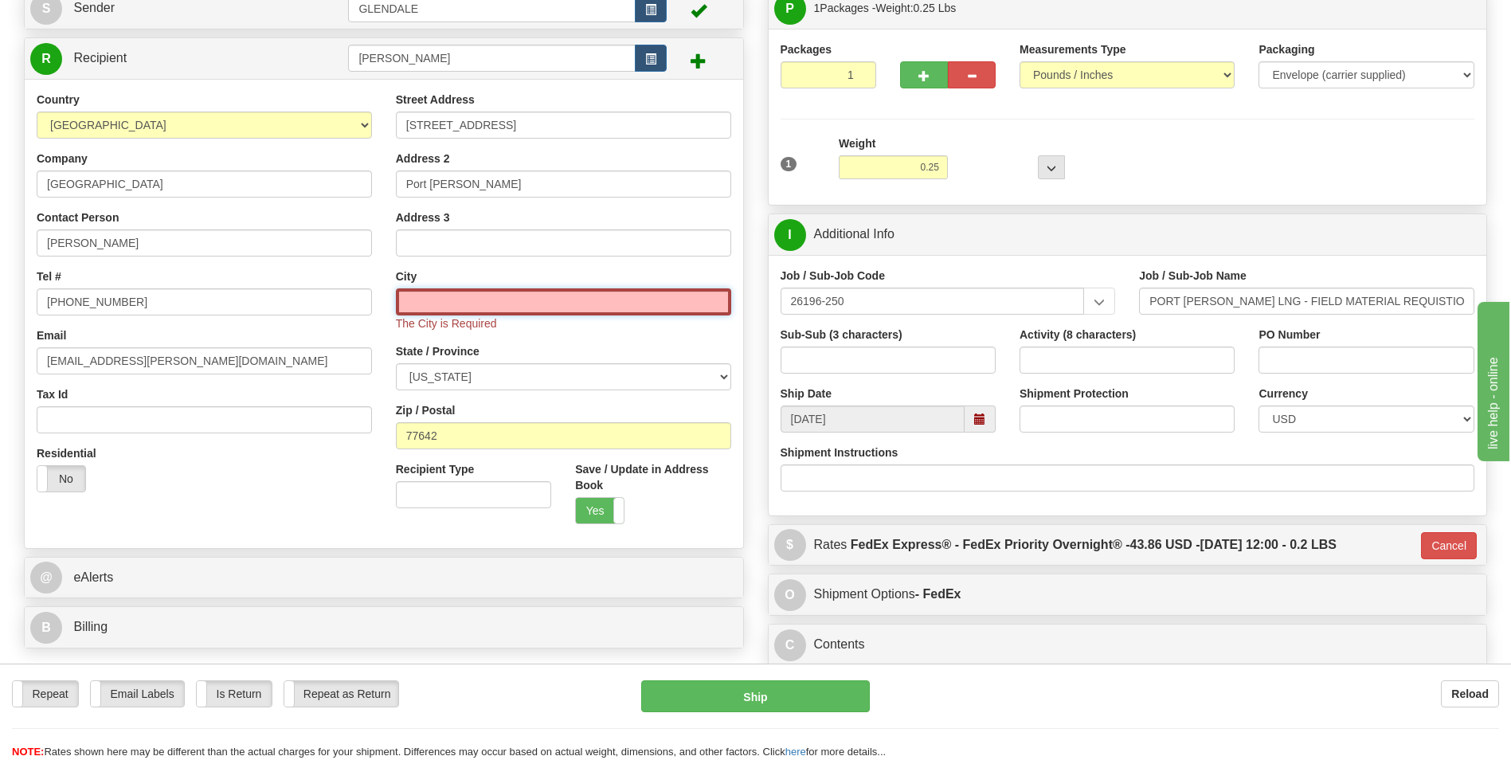
click at [461, 307] on input "text" at bounding box center [563, 301] width 335 height 27
paste input "[GEOGRAPHIC_DATA][PERSON_NAME],"
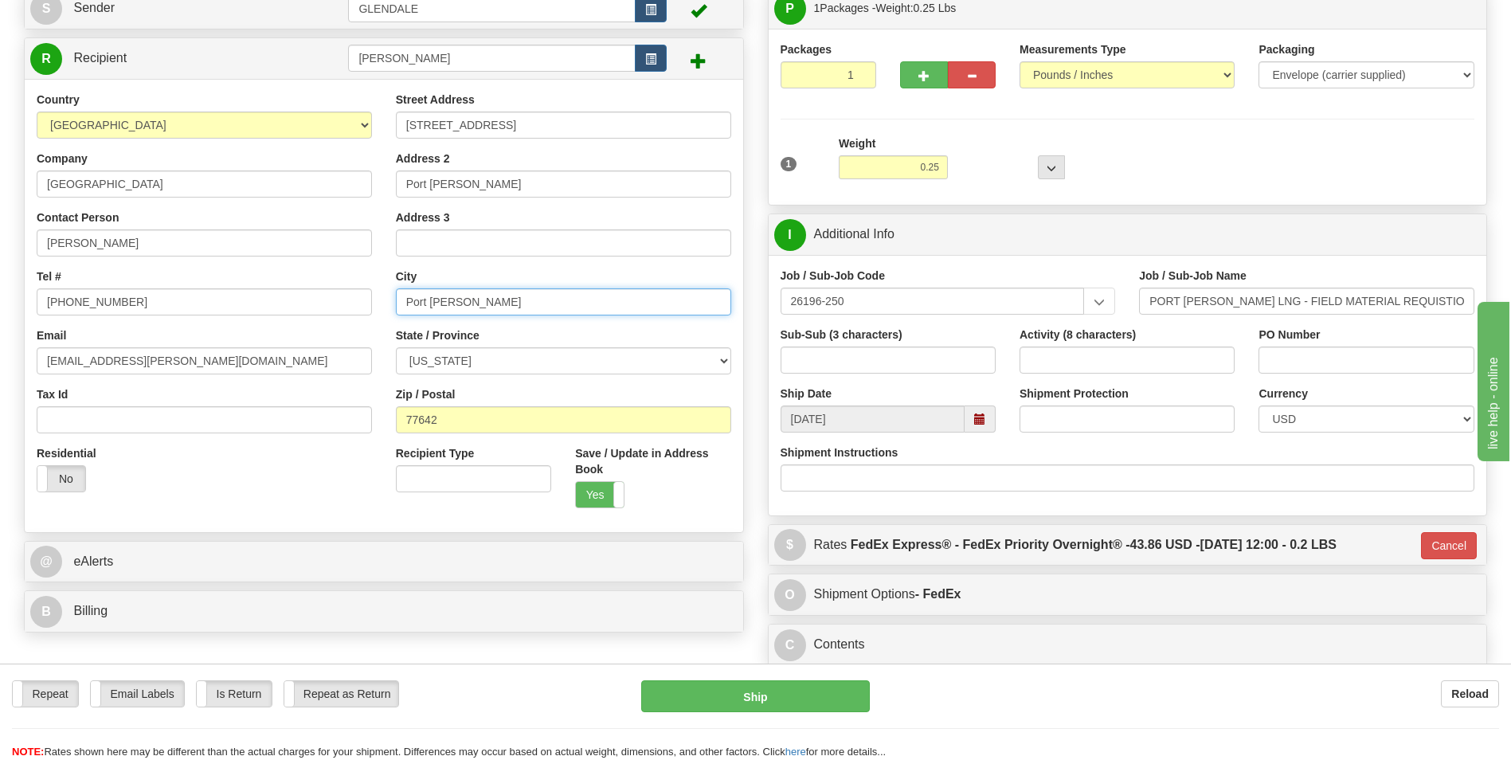
type input "Port [PERSON_NAME]"
click at [449, 274] on div "City [GEOGRAPHIC_DATA][PERSON_NAME]" at bounding box center [563, 291] width 335 height 47
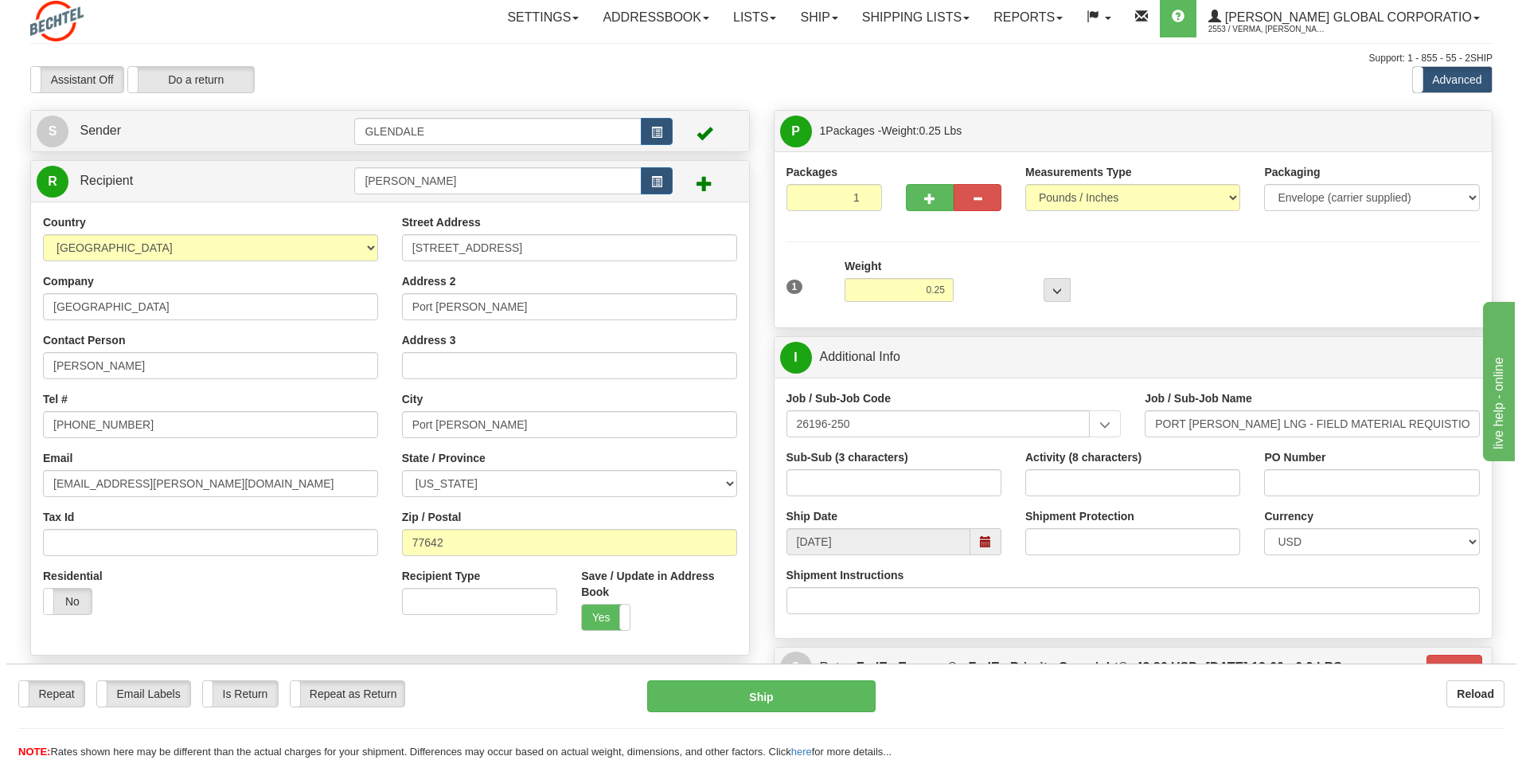
scroll to position [0, 0]
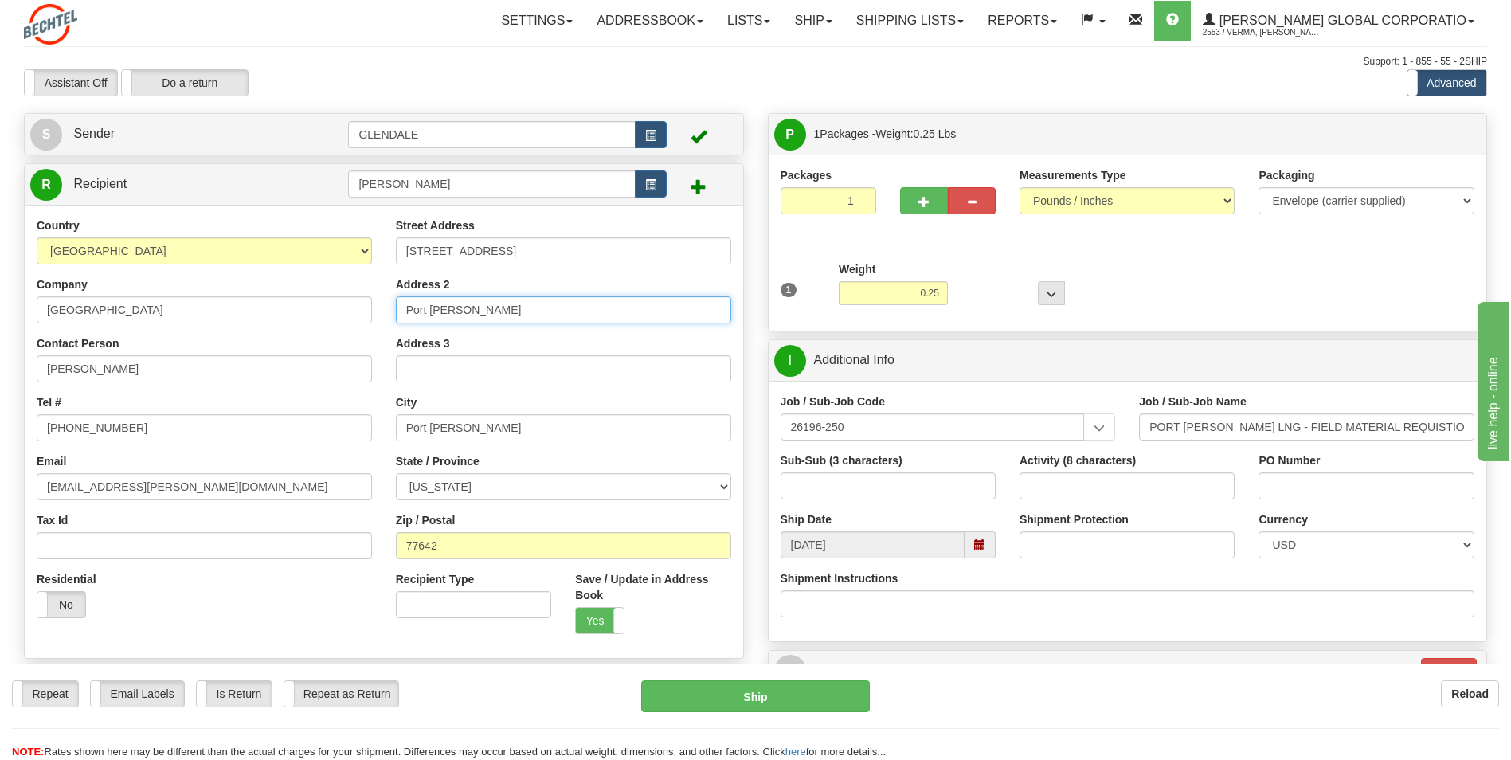
drag, startPoint x: 471, startPoint y: 311, endPoint x: 363, endPoint y: 323, distance: 109.0
click at [363, 323] on div "Country [GEOGRAPHIC_DATA] [GEOGRAPHIC_DATA] [GEOGRAPHIC_DATA] [GEOGRAPHIC_DATA]…" at bounding box center [384, 431] width 718 height 428
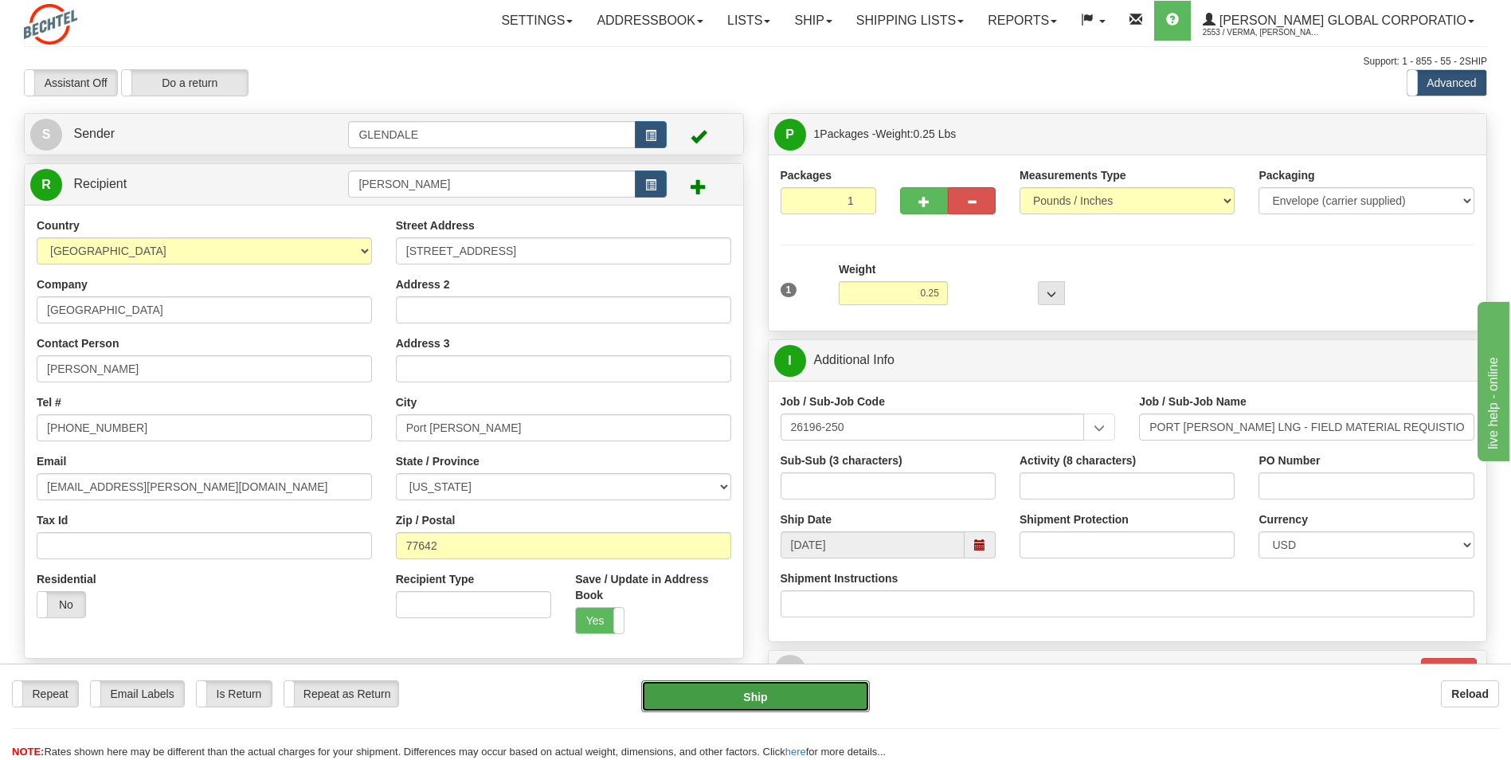
click at [772, 694] on button "Ship" at bounding box center [755, 696] width 228 height 32
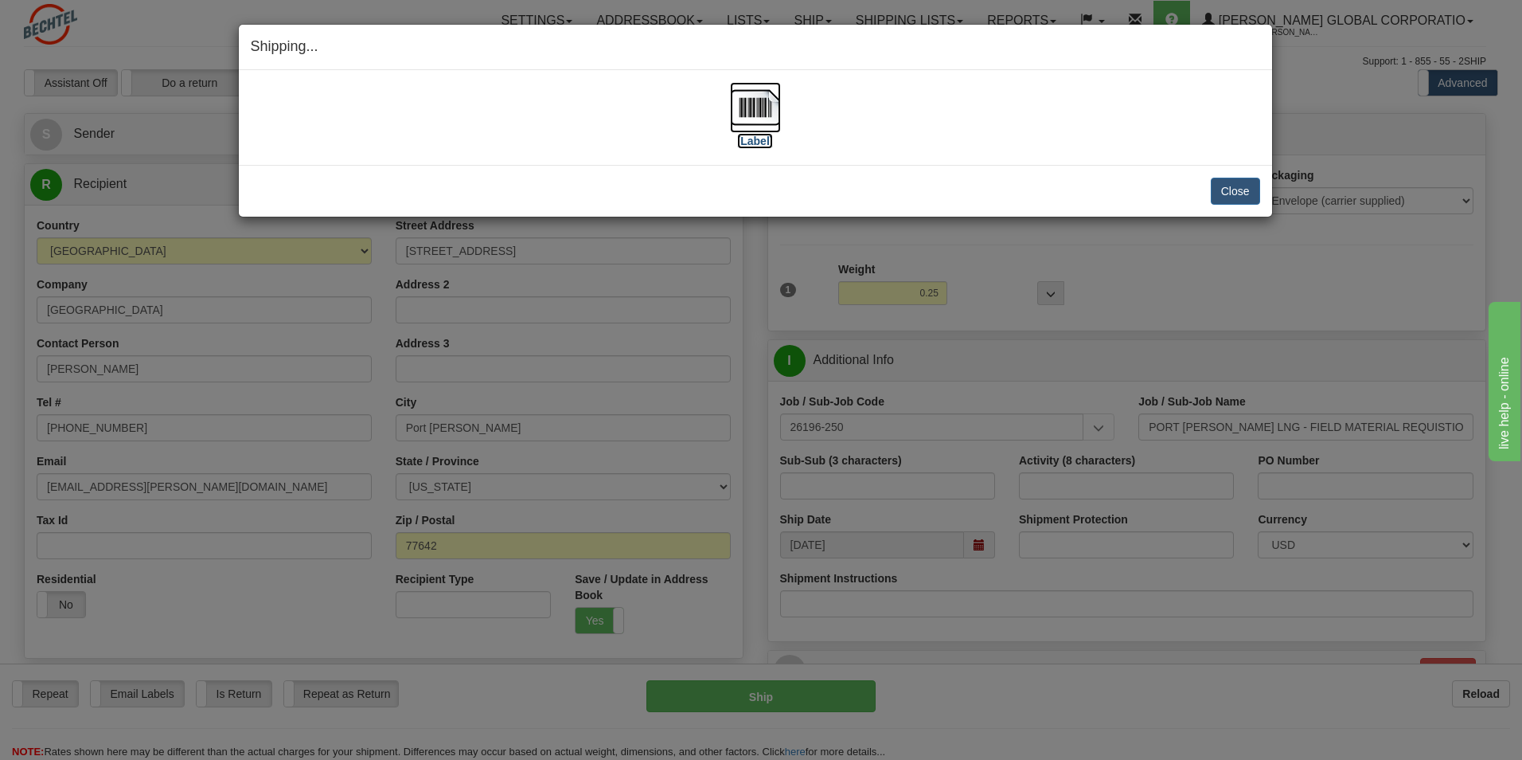
click at [748, 124] on img at bounding box center [755, 107] width 51 height 51
